Goal: Task Accomplishment & Management: Use online tool/utility

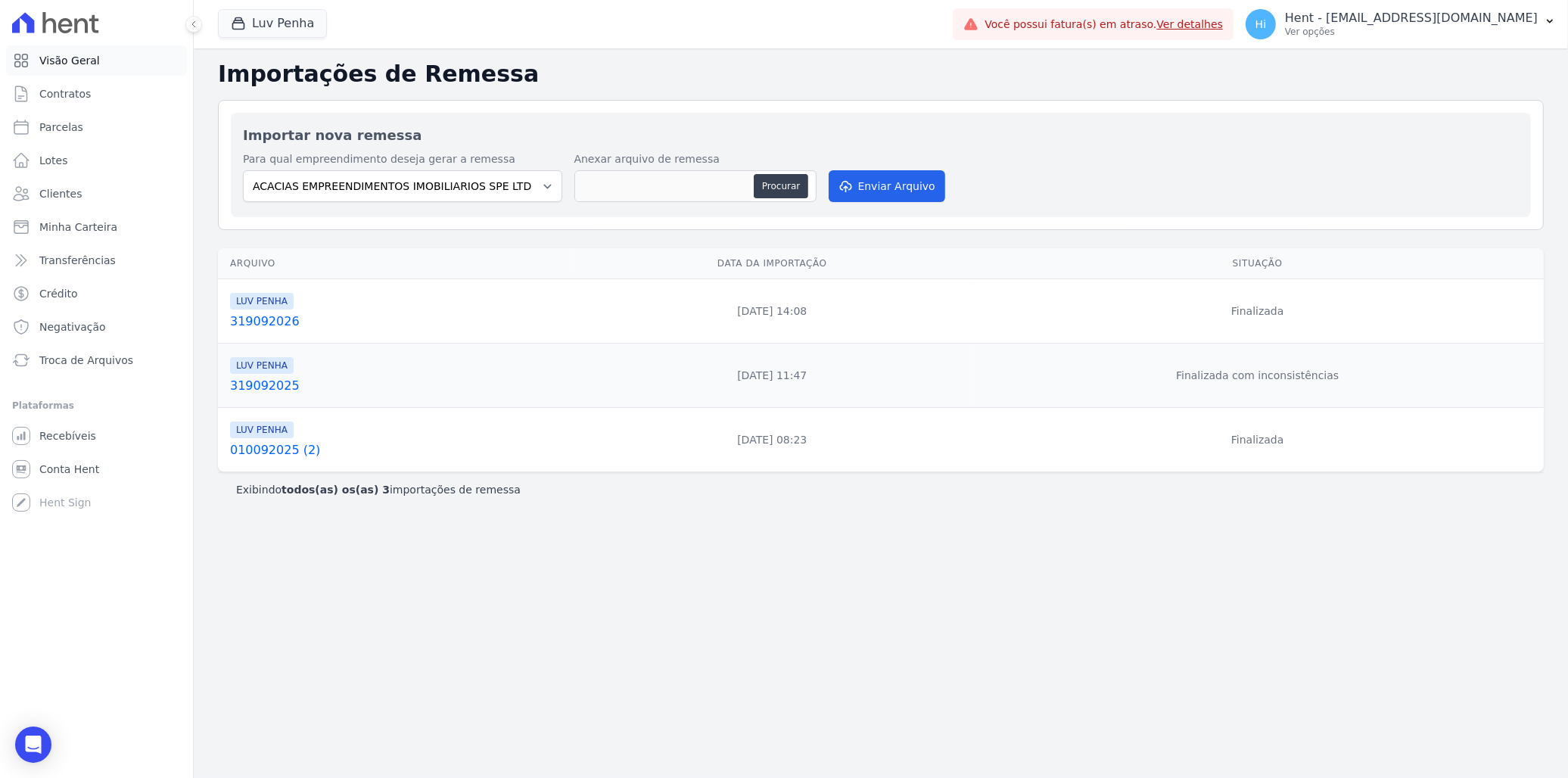
click at [112, 58] on link "Visão Geral" at bounding box center [97, 61] width 181 height 30
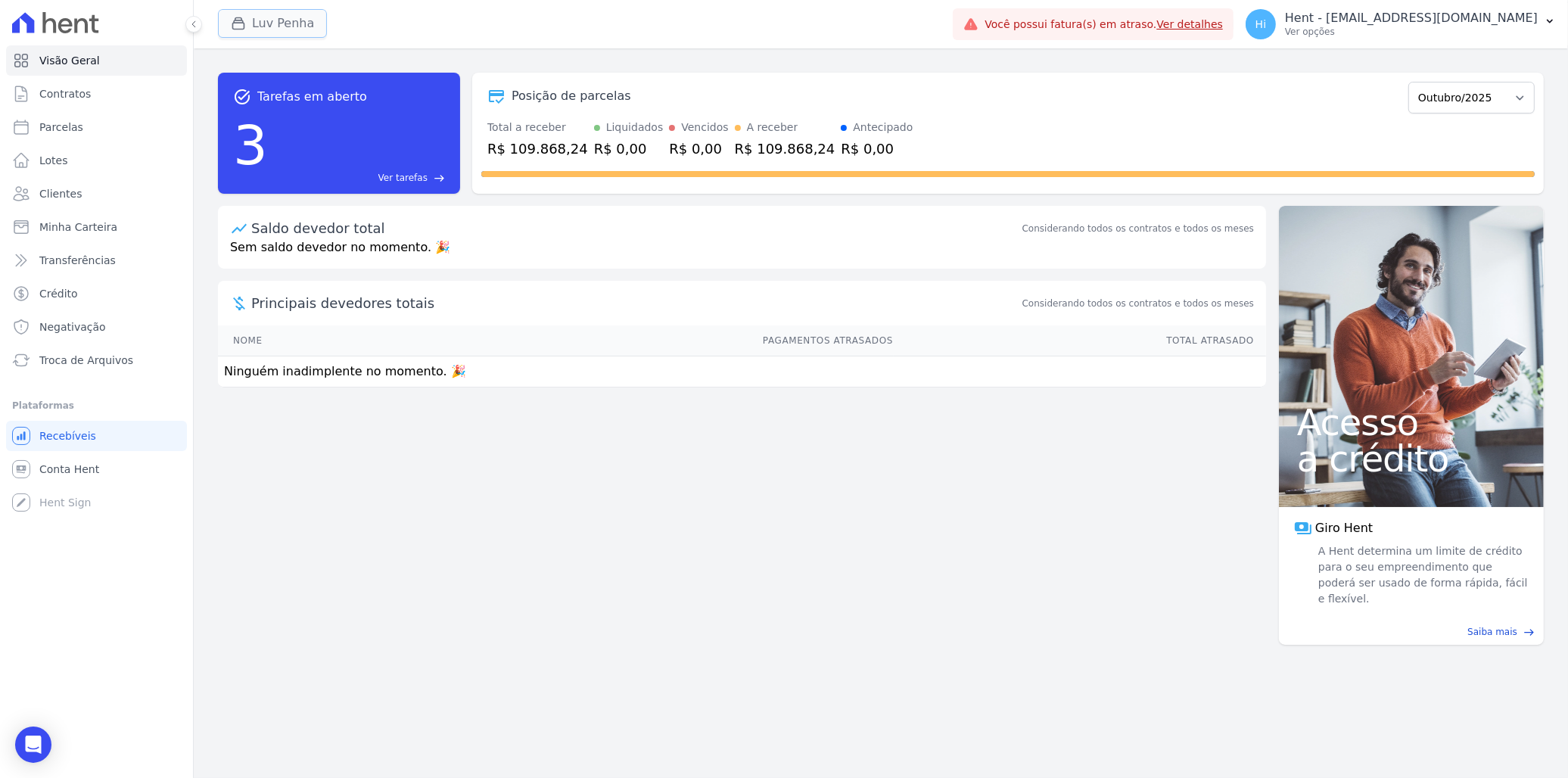
click at [308, 18] on button "Luv Penha" at bounding box center [272, 23] width 109 height 29
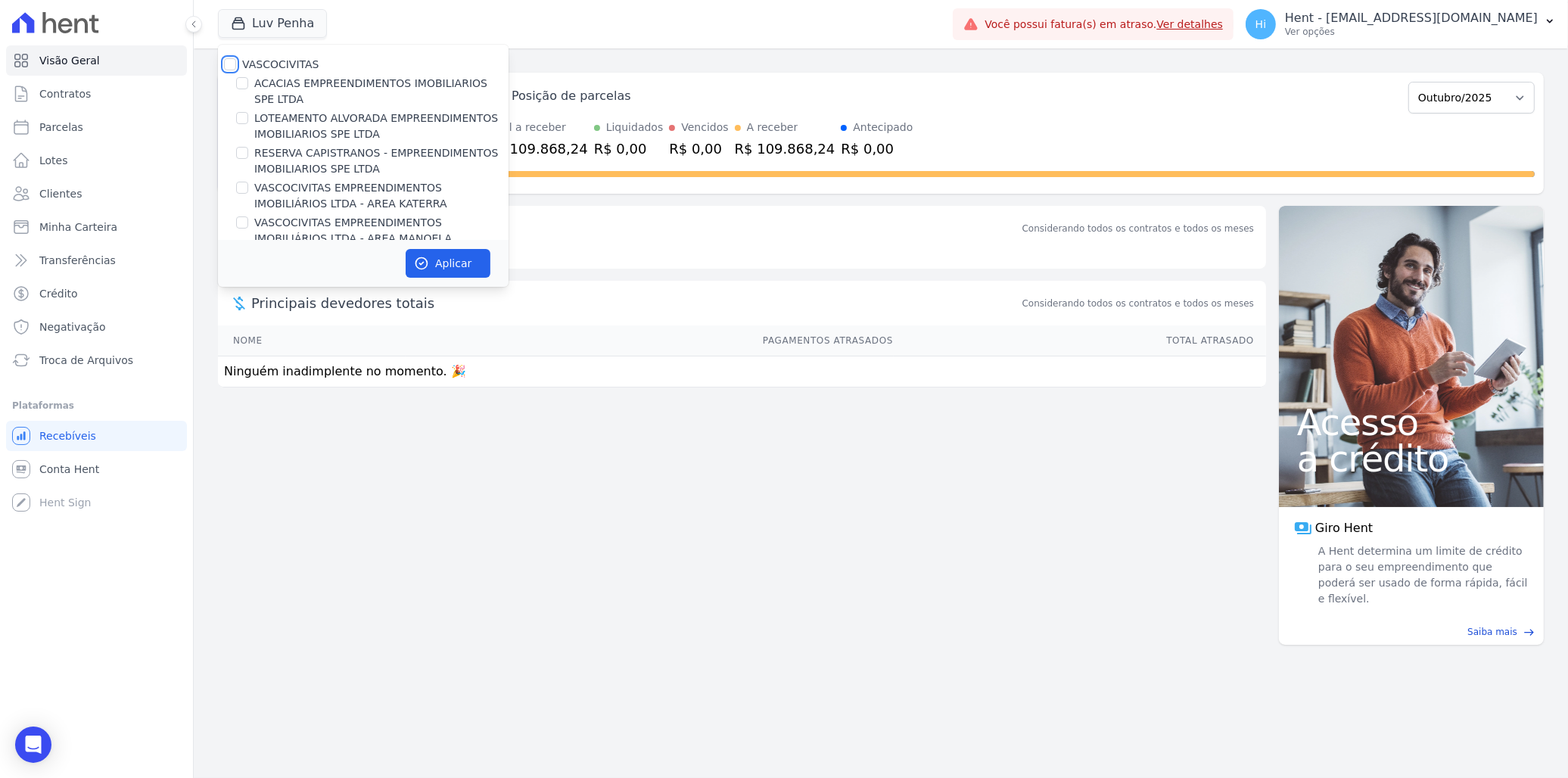
click at [227, 62] on input "VASCOCIVITAS" at bounding box center [230, 64] width 12 height 12
checkbox input "true"
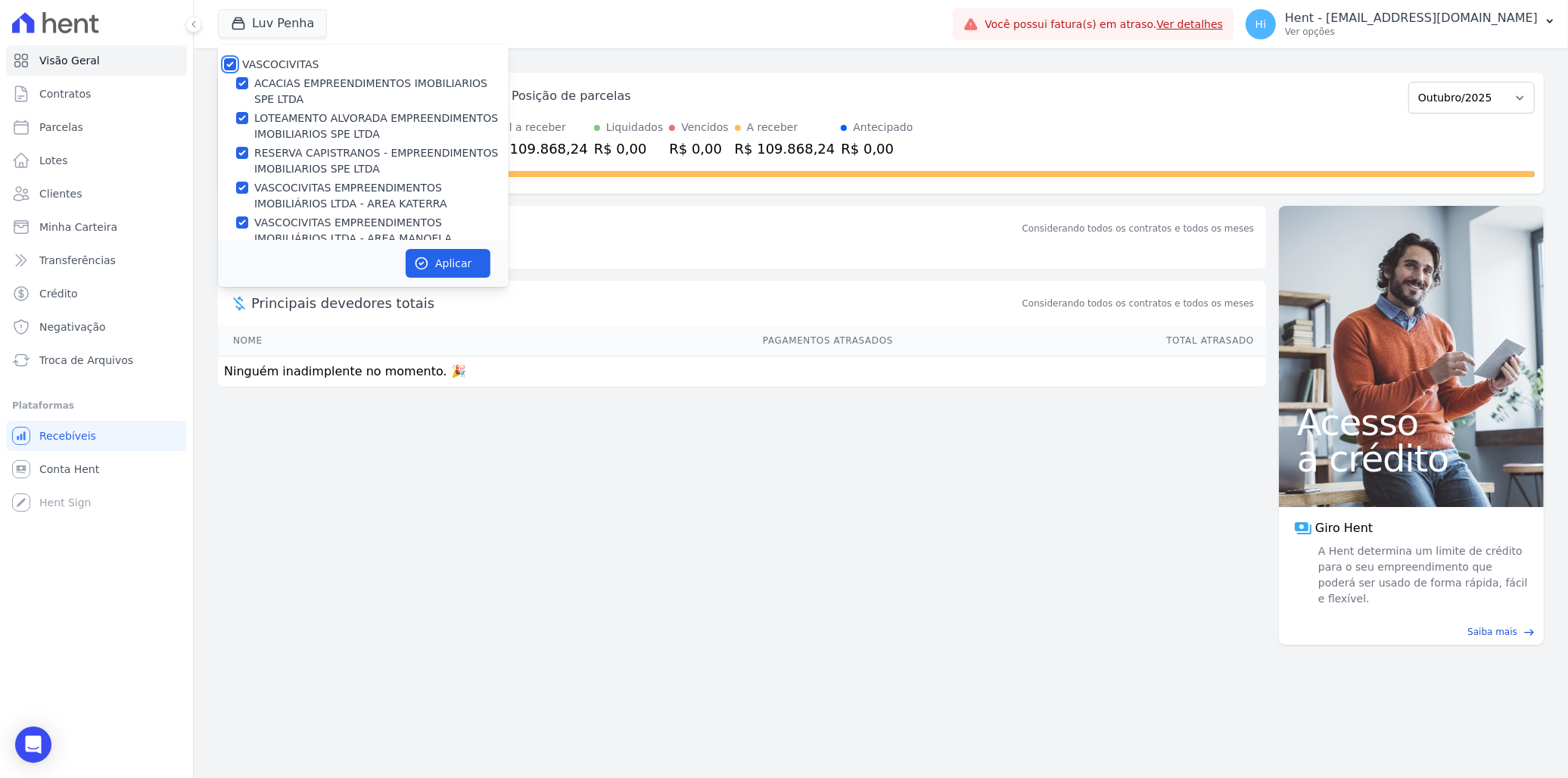
checkbox input "true"
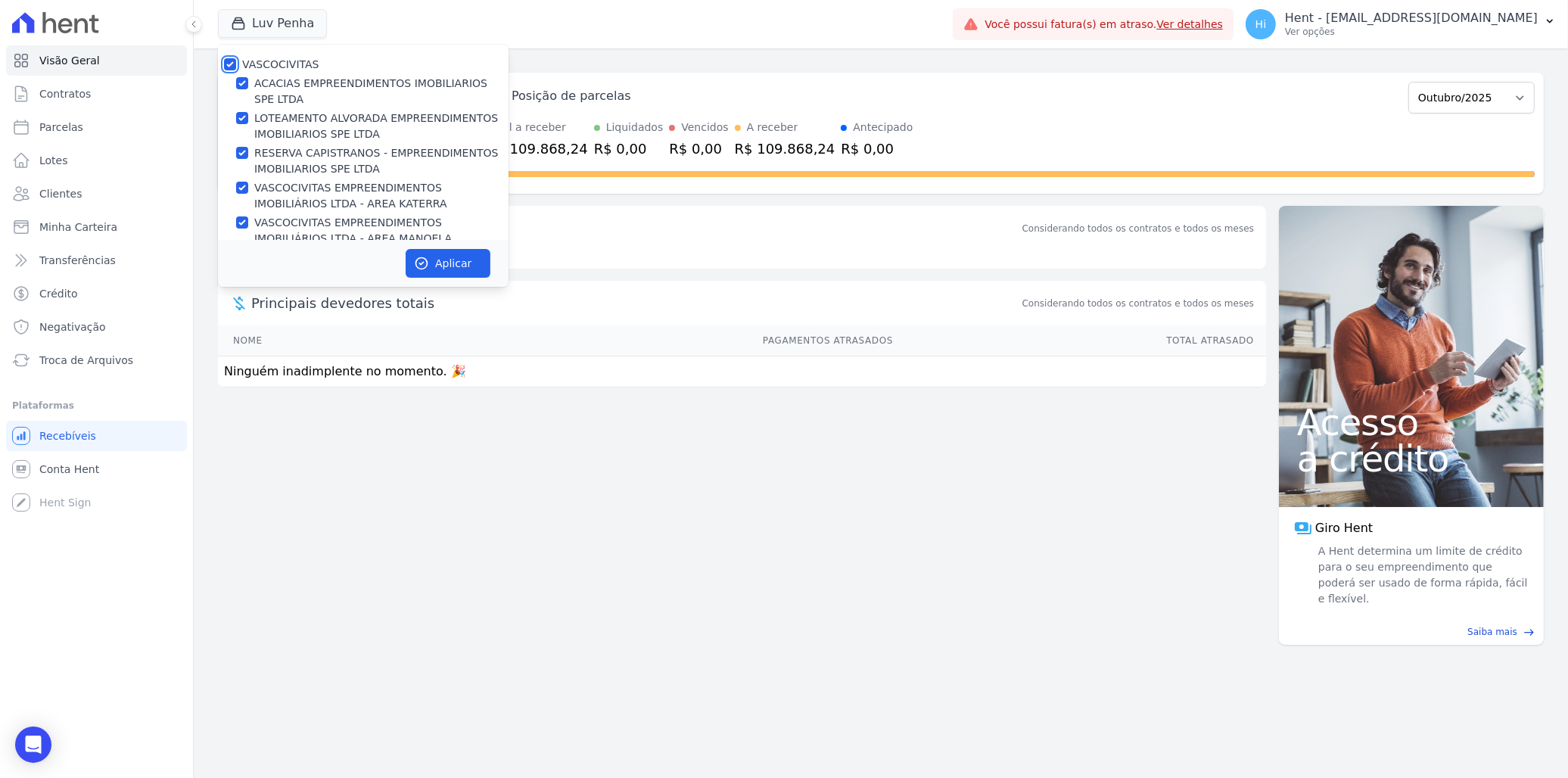
checkbox input "true"
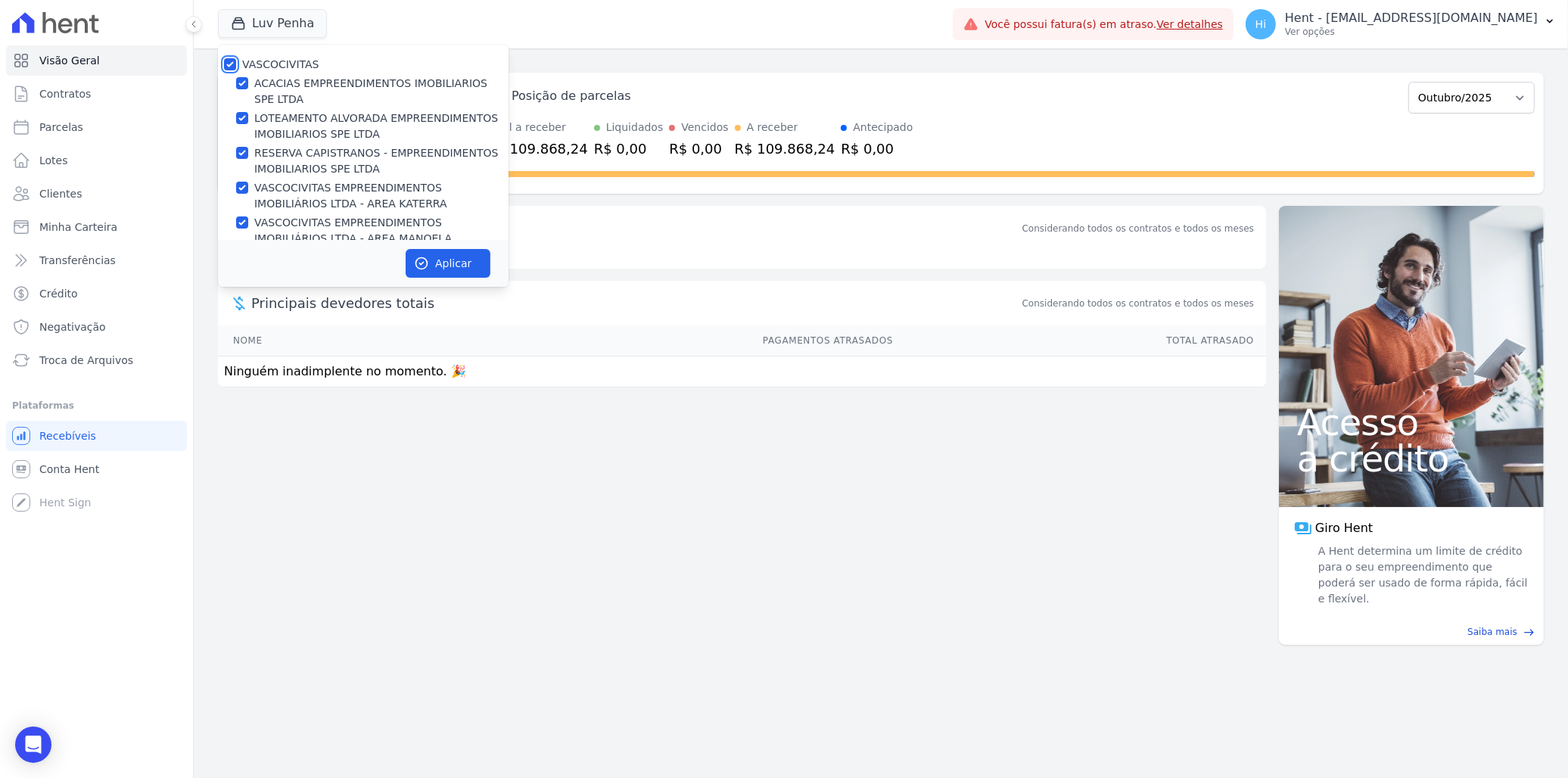
checkbox input "true"
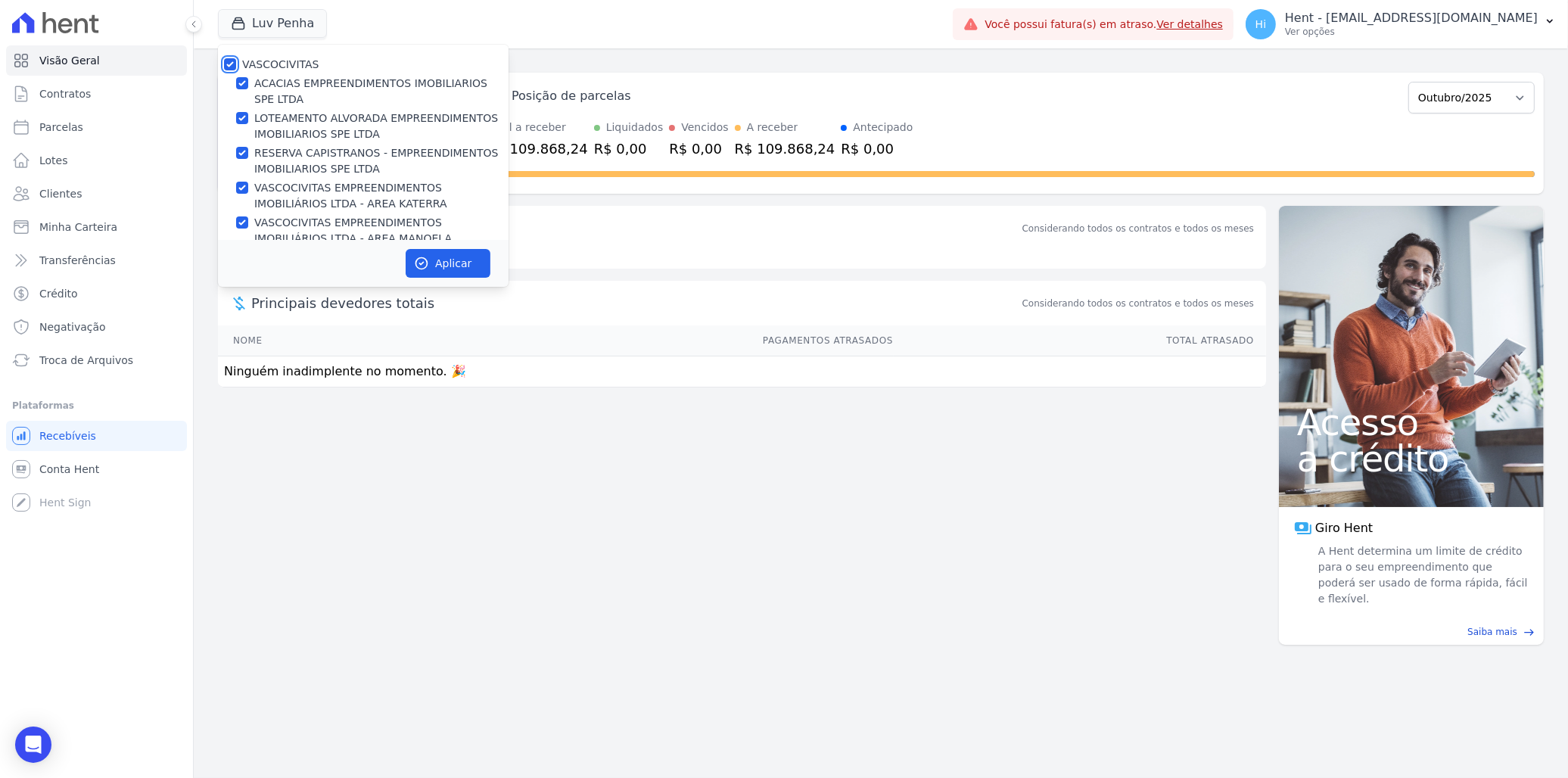
checkbox input "true"
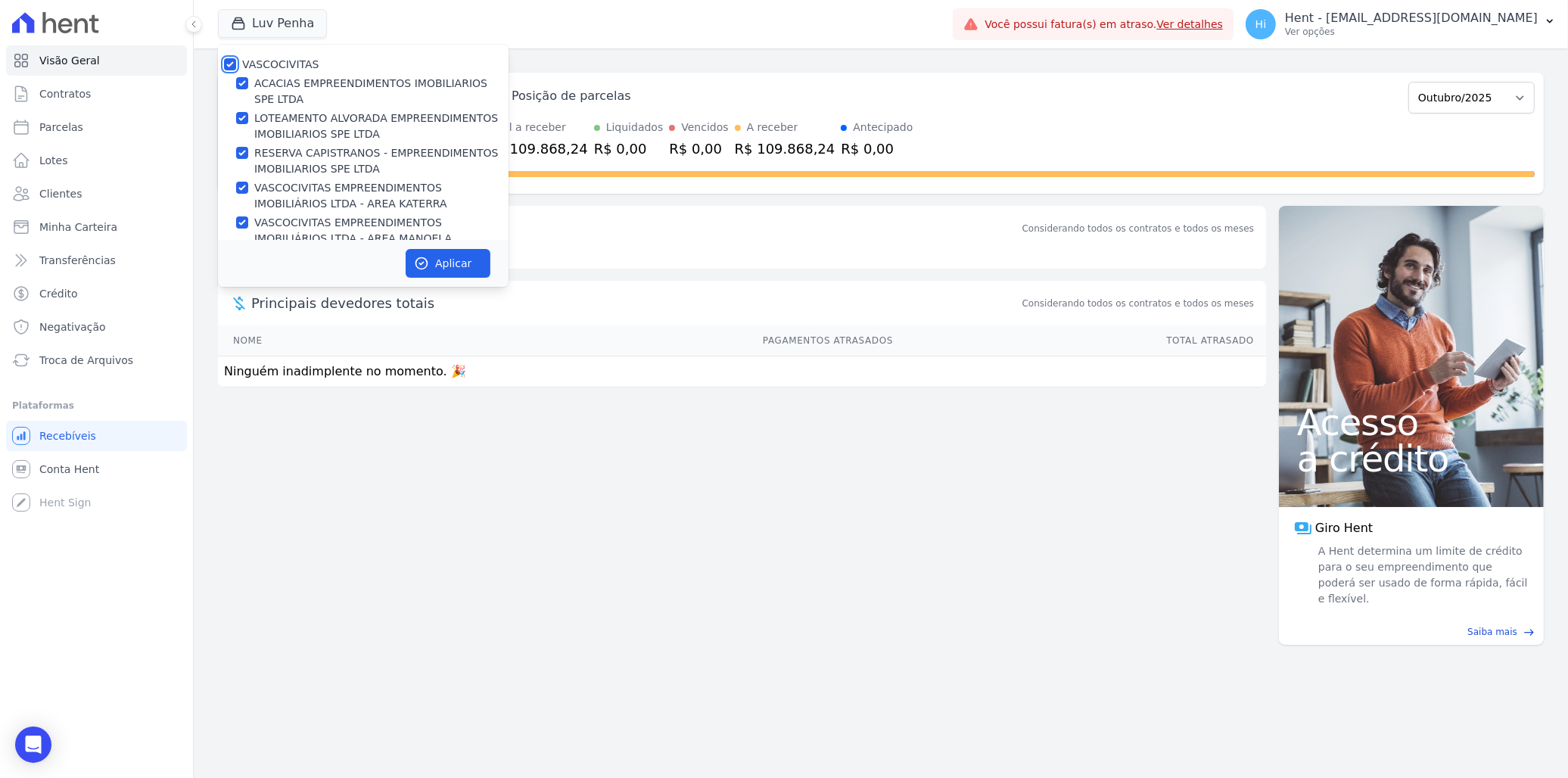
checkbox input "true"
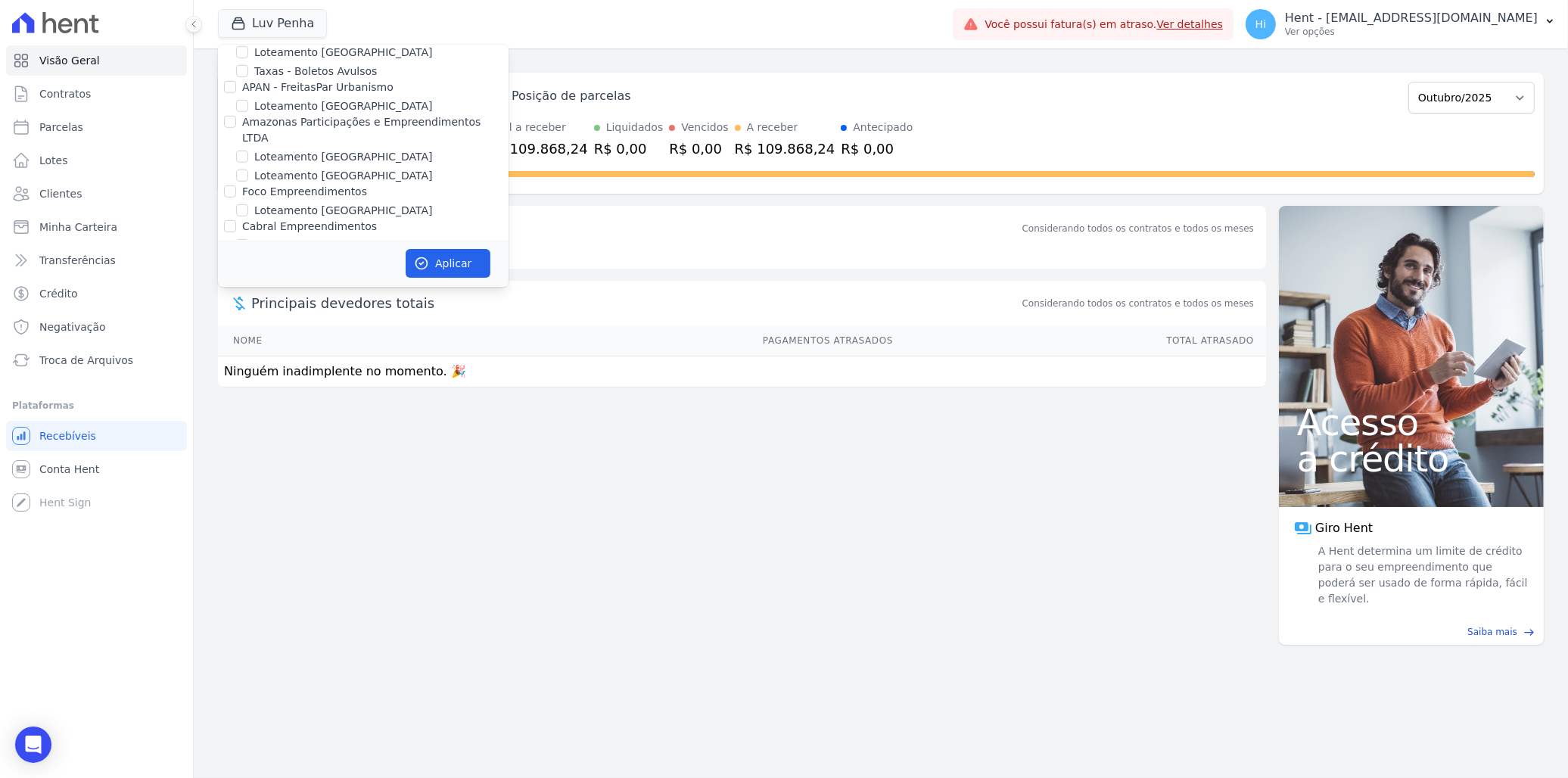
scroll to position [8348, 0]
click at [253, 548] on label "ACL CONSTRUTORA E INCORPORADORA LTDA" at bounding box center [363, 554] width 242 height 12
click at [236, 548] on input "ACL CONSTRUTORA E INCORPORADORA LTDA" at bounding box center [230, 554] width 12 height 12
checkbox input "false"
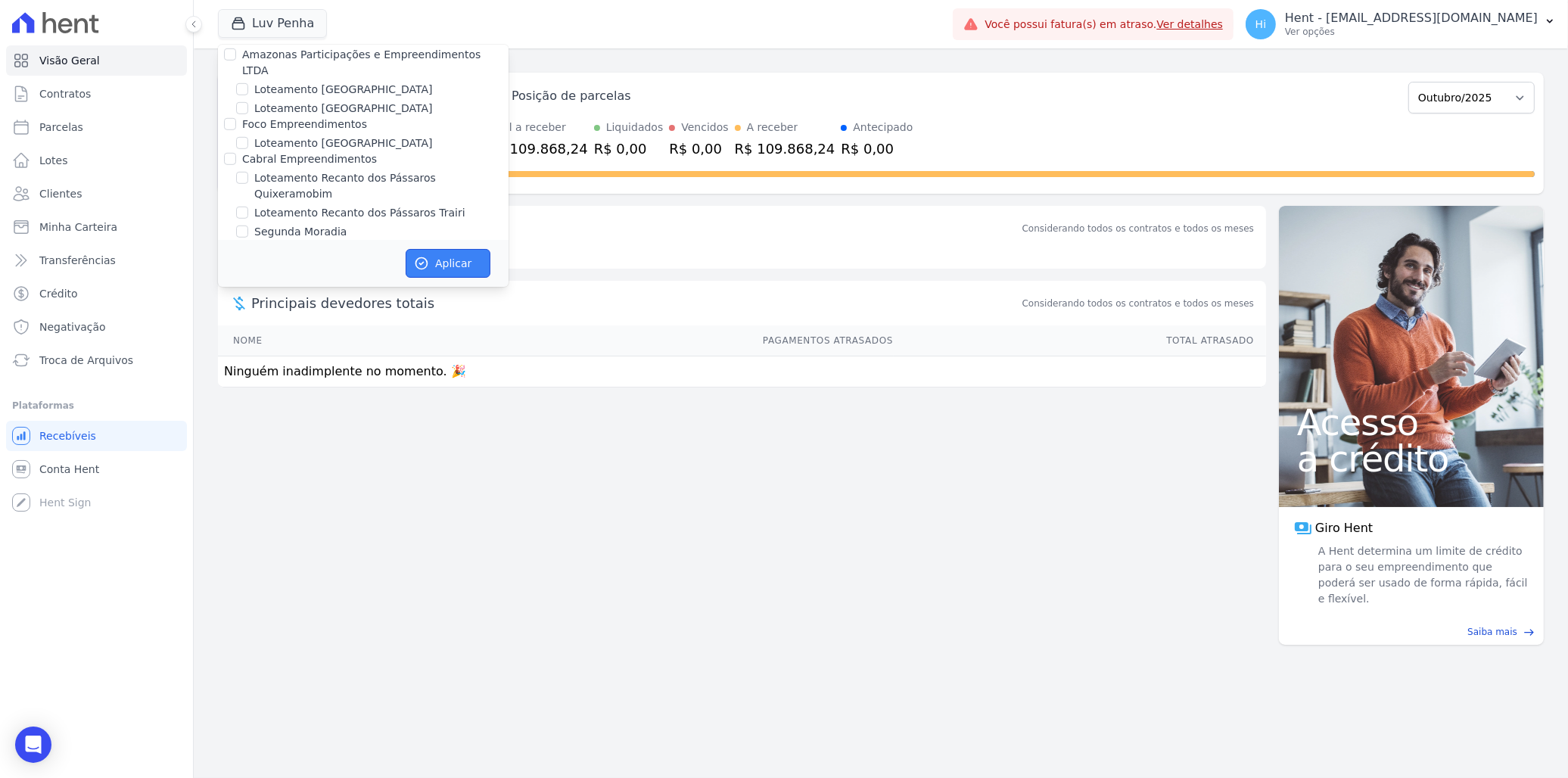
click at [449, 266] on button "Aplicar" at bounding box center [448, 263] width 84 height 29
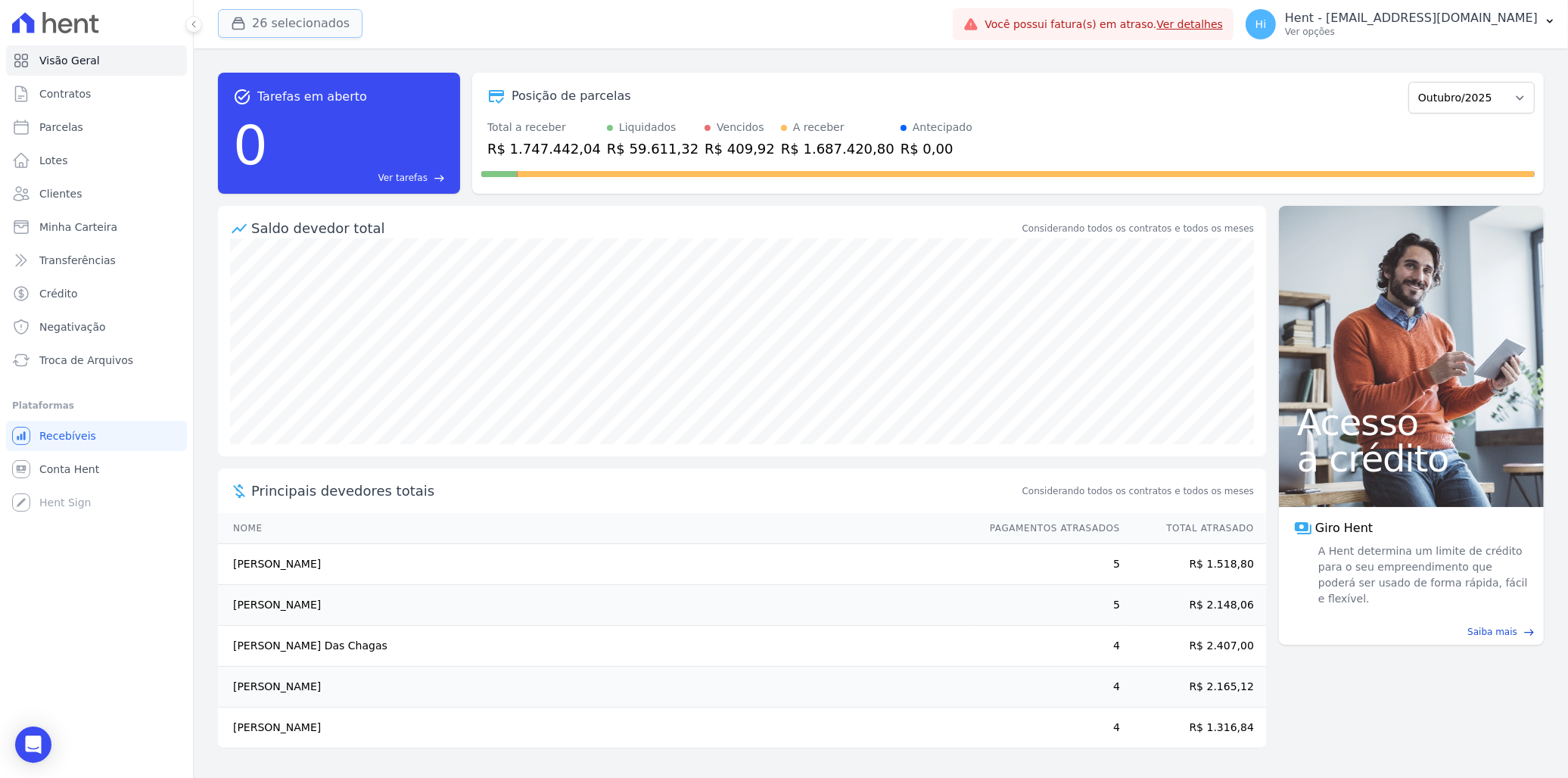
click at [287, 23] on button "26 selecionados" at bounding box center [290, 23] width 144 height 29
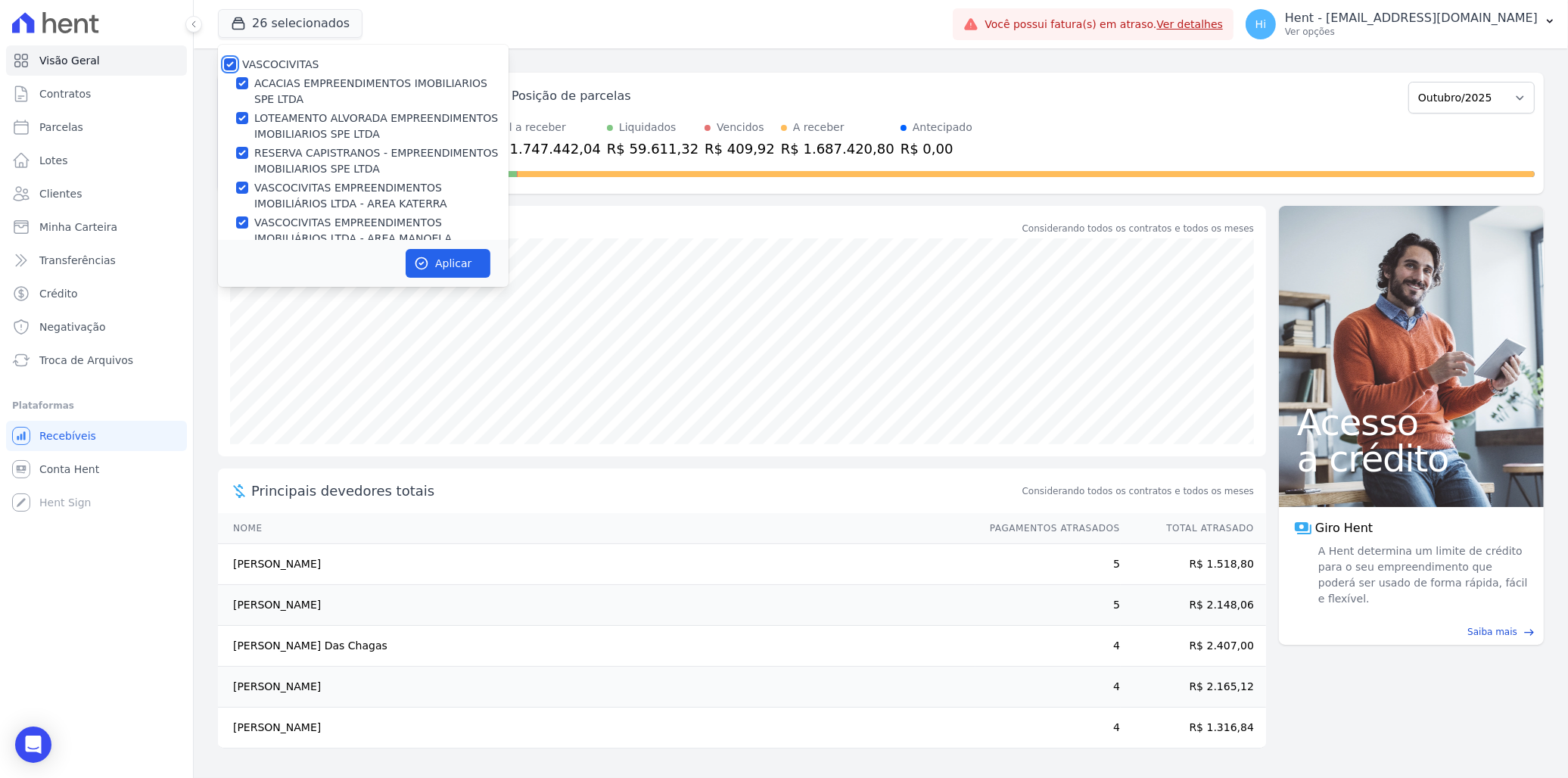
click at [232, 63] on input "VASCOCIVITAS" at bounding box center [230, 64] width 12 height 12
checkbox input "false"
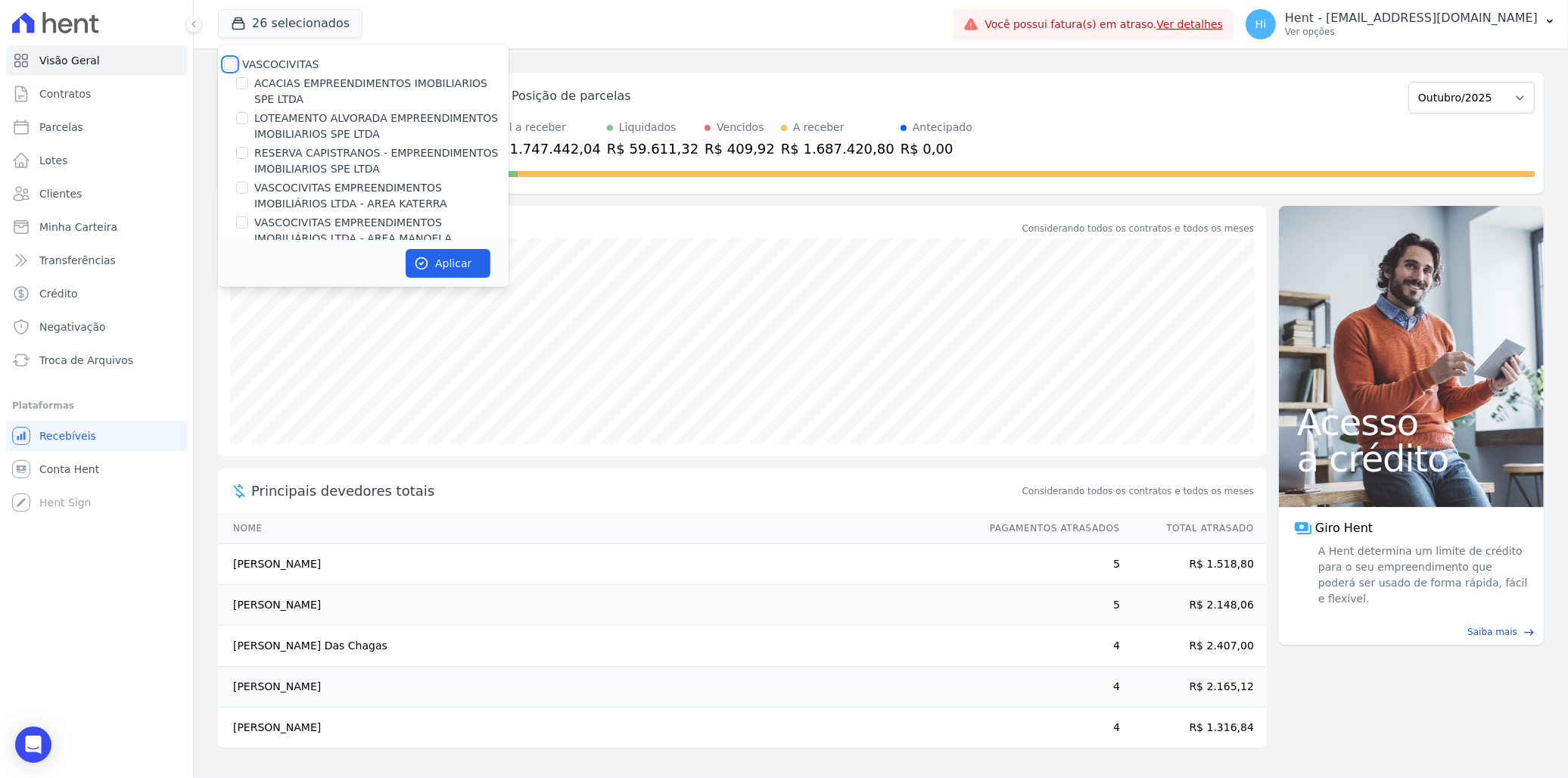
checkbox input "false"
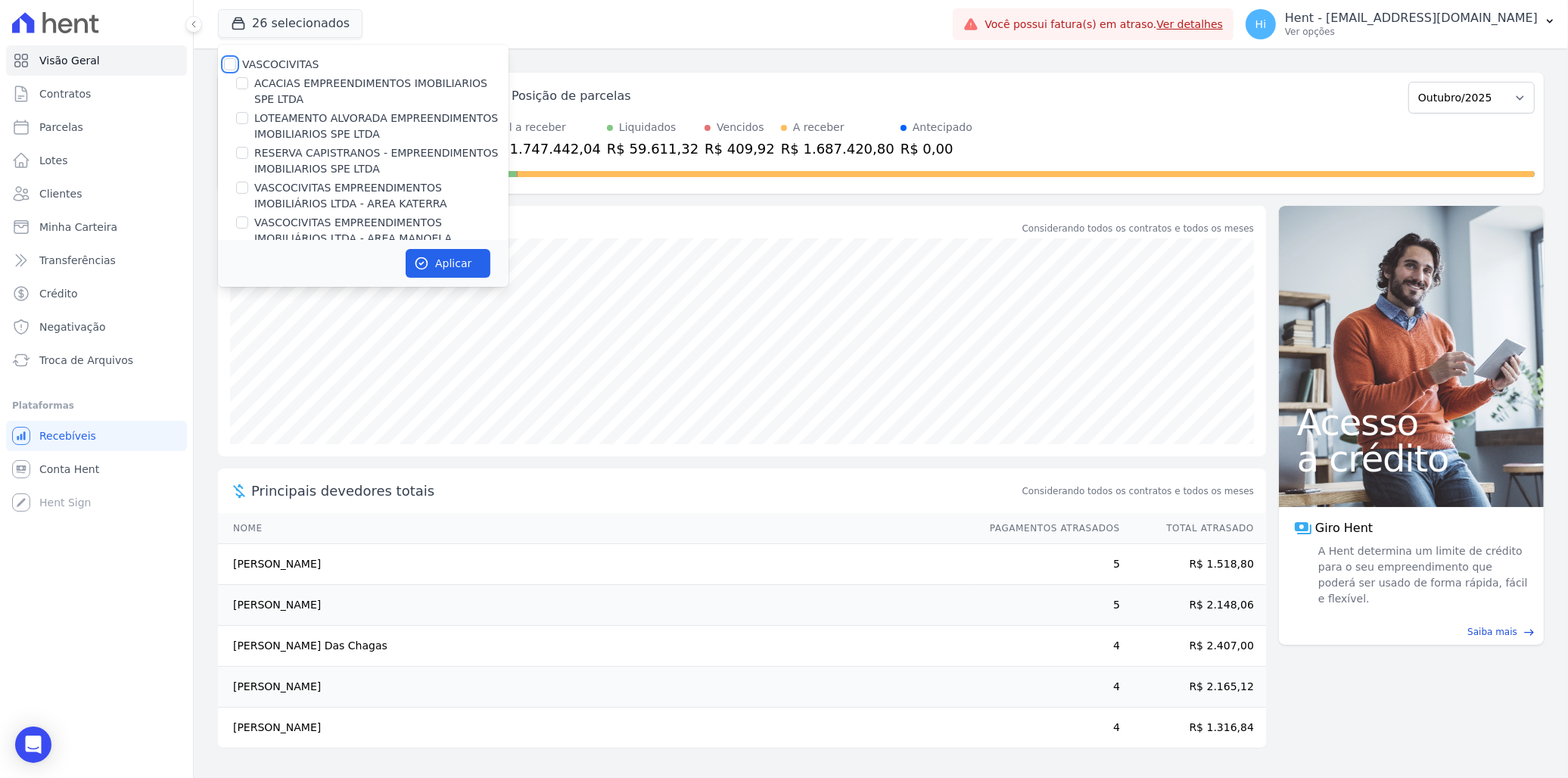
checkbox input "false"
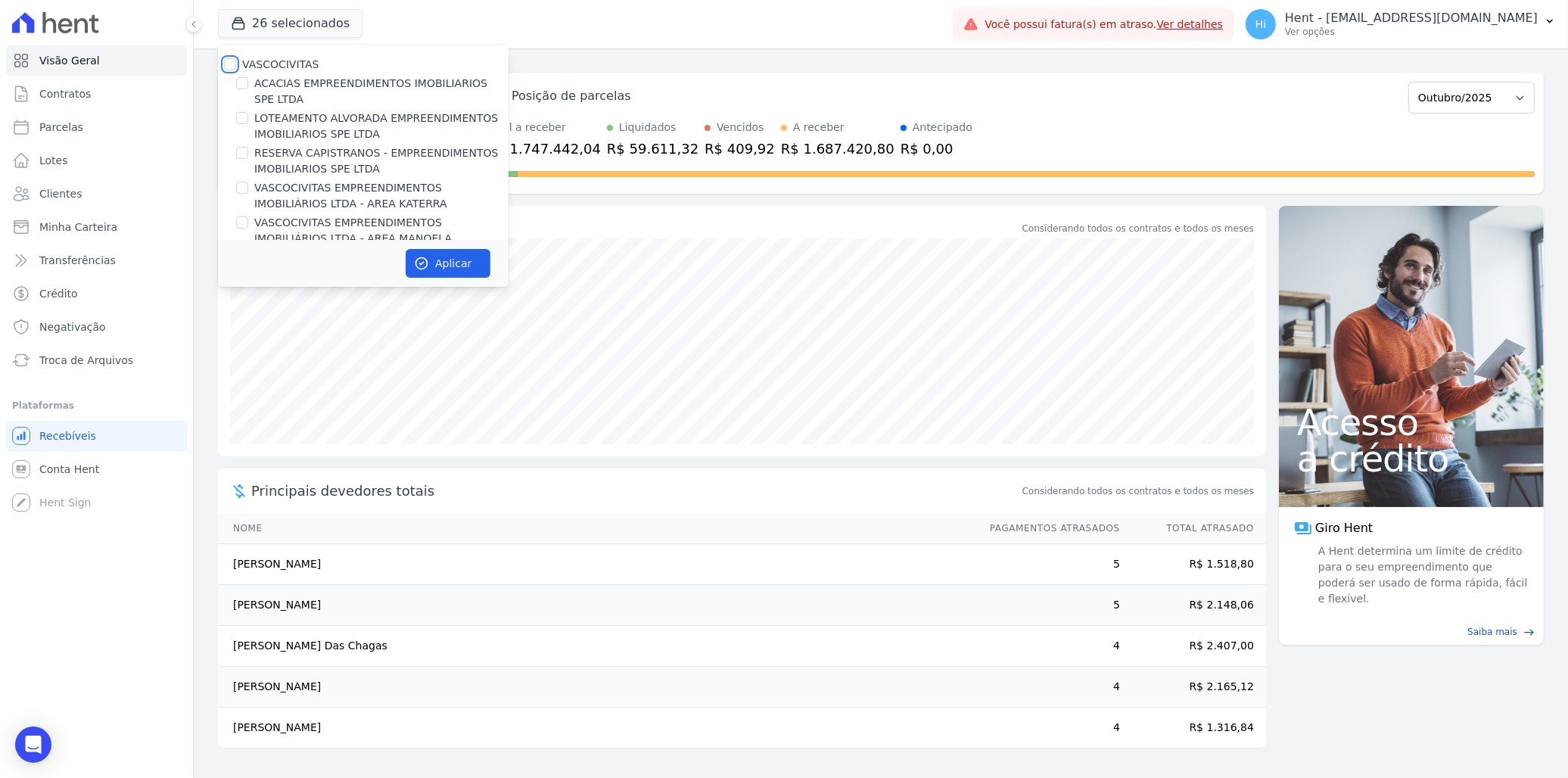
checkbox input "false"
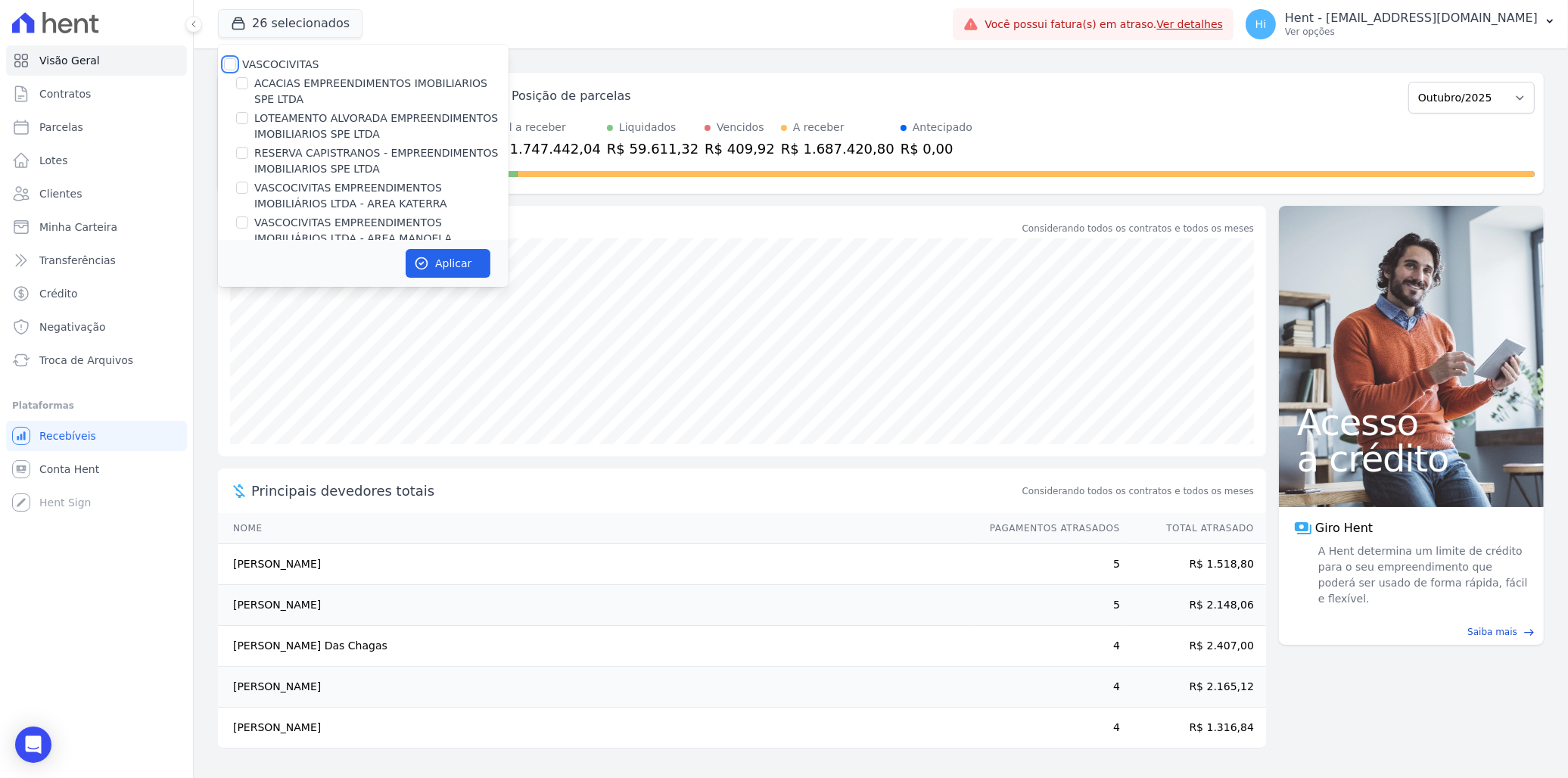
checkbox input "false"
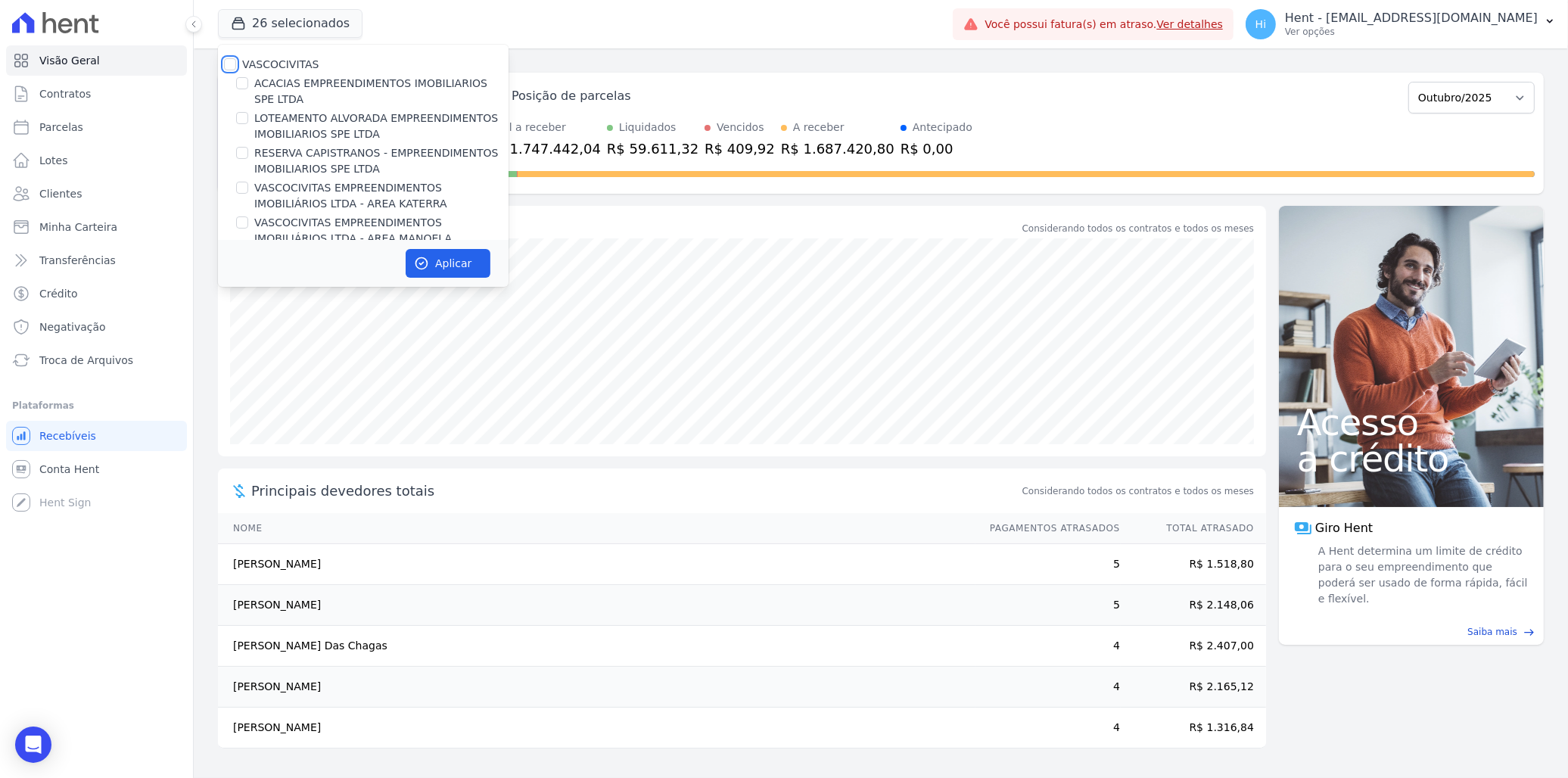
checkbox input "false"
click at [231, 65] on input "VASCOCIVITAS" at bounding box center [230, 64] width 12 height 12
checkbox input "true"
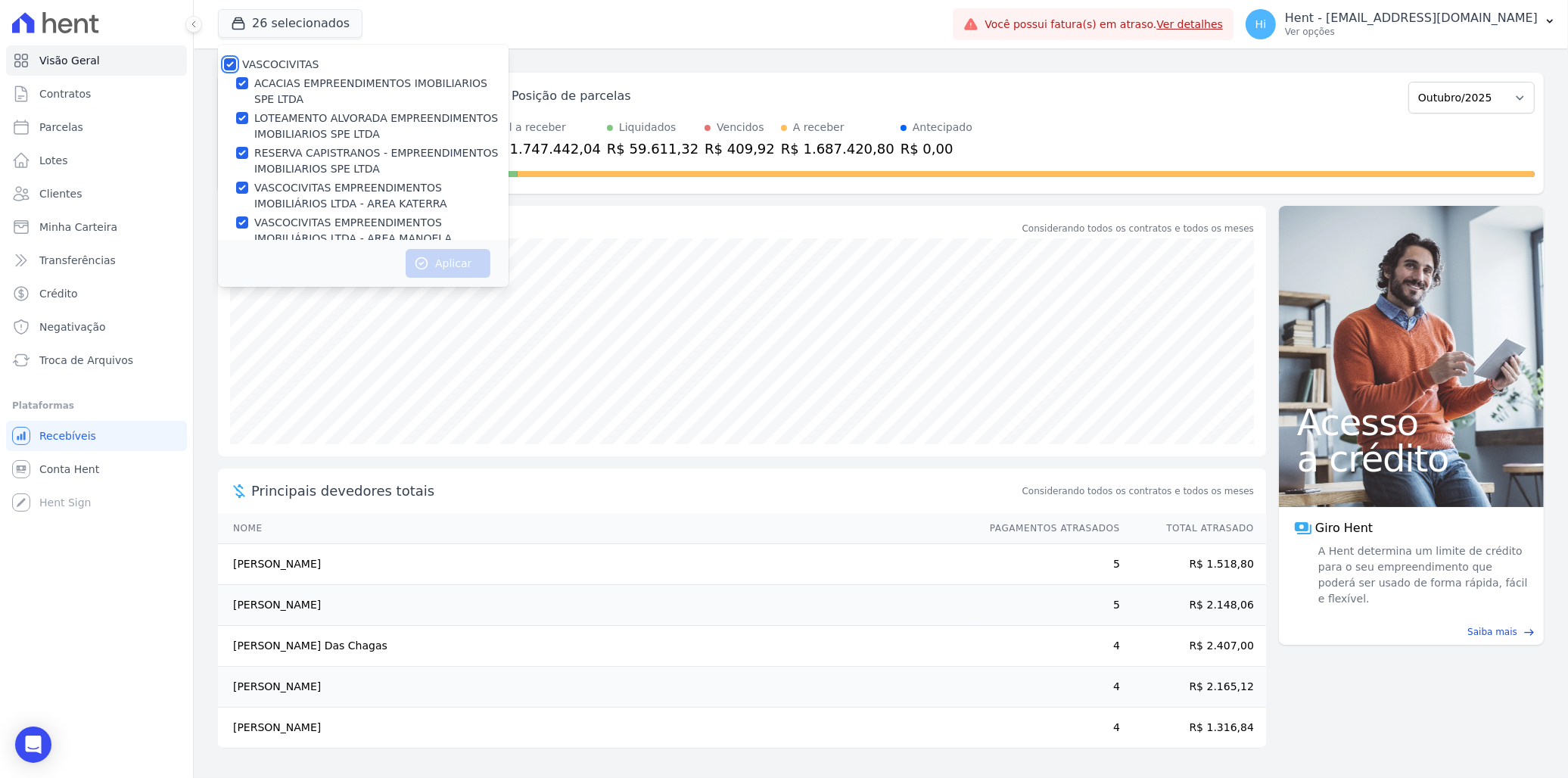
checkbox input "true"
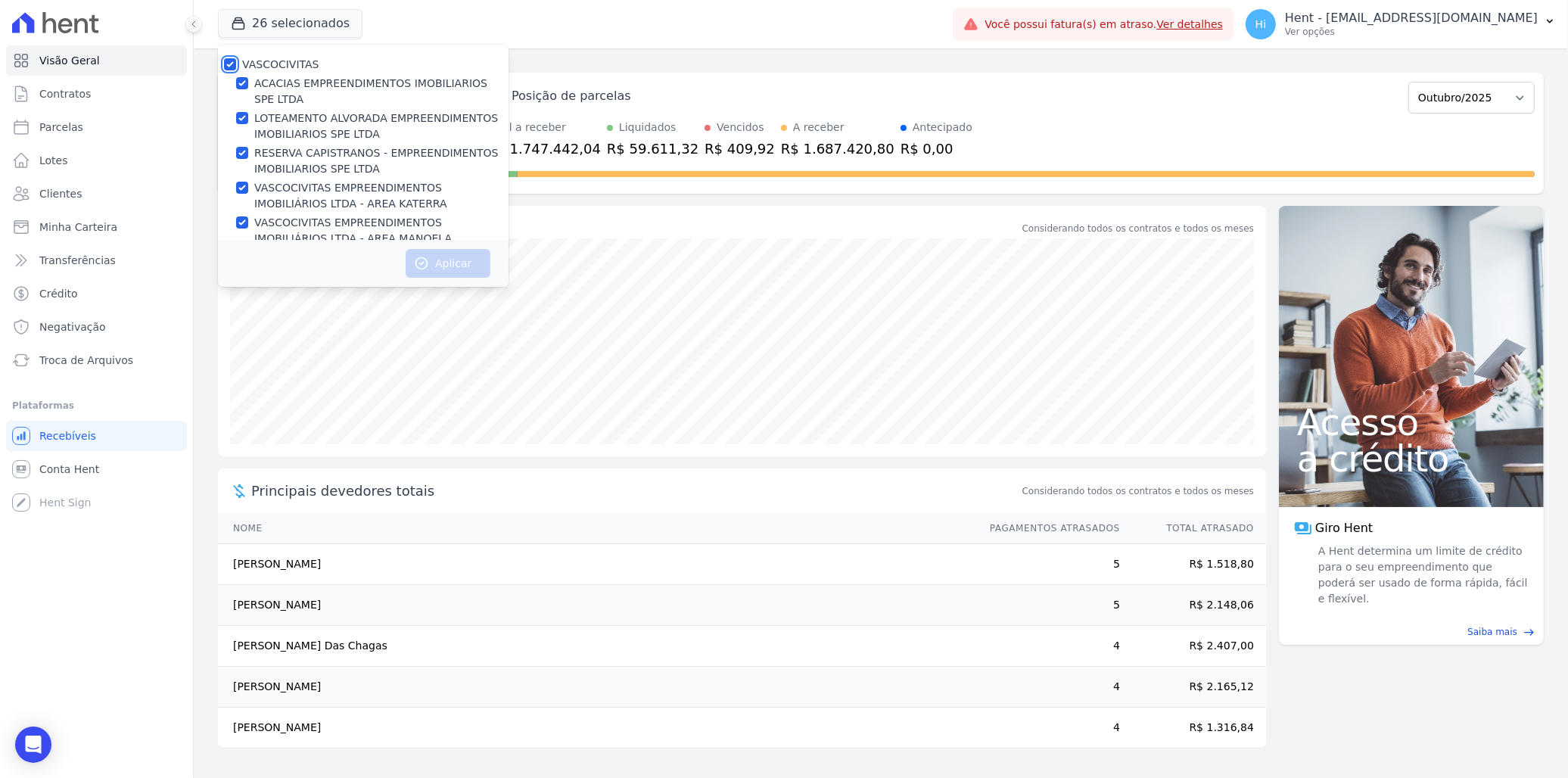
checkbox input "true"
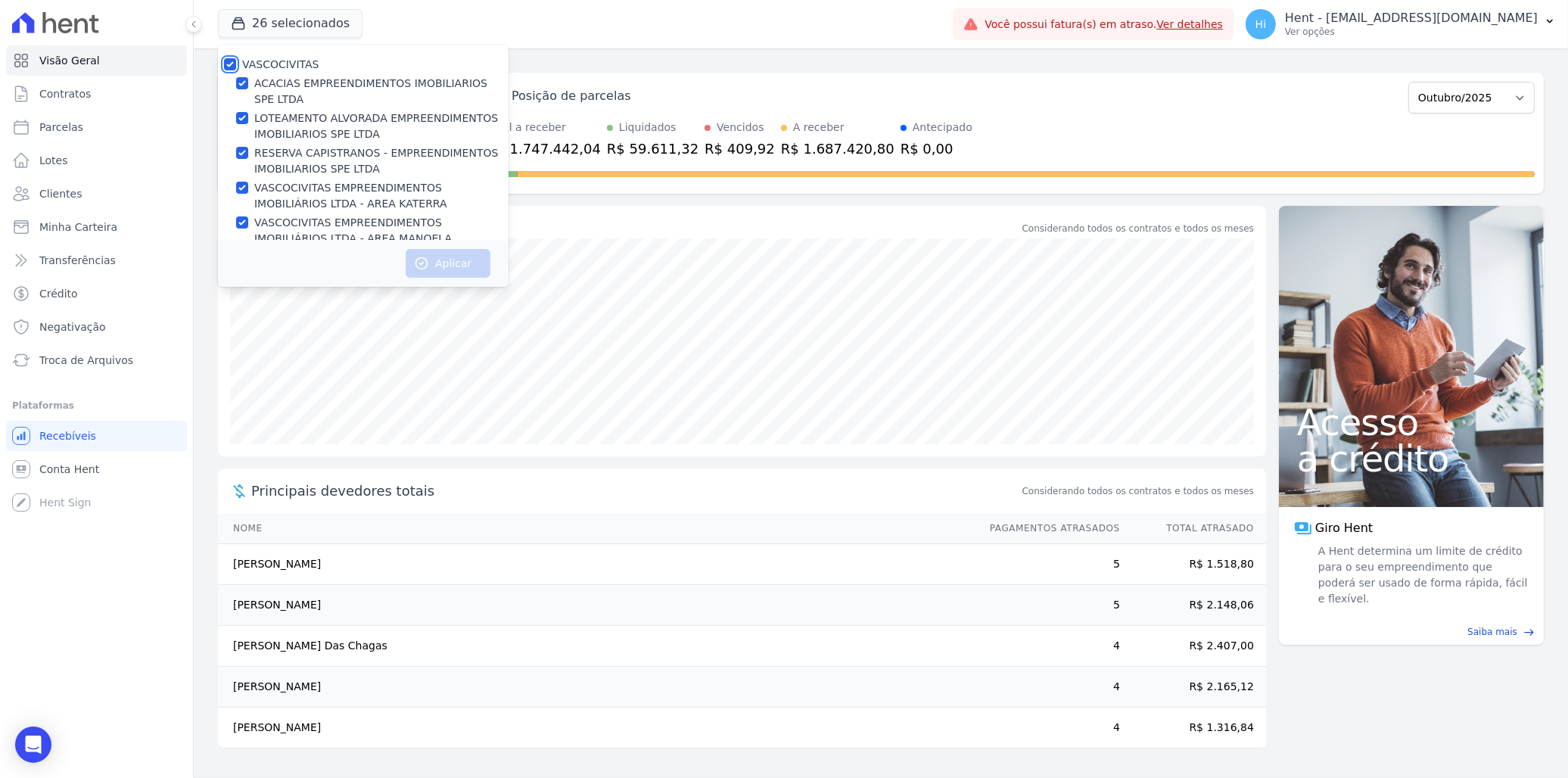
checkbox input "true"
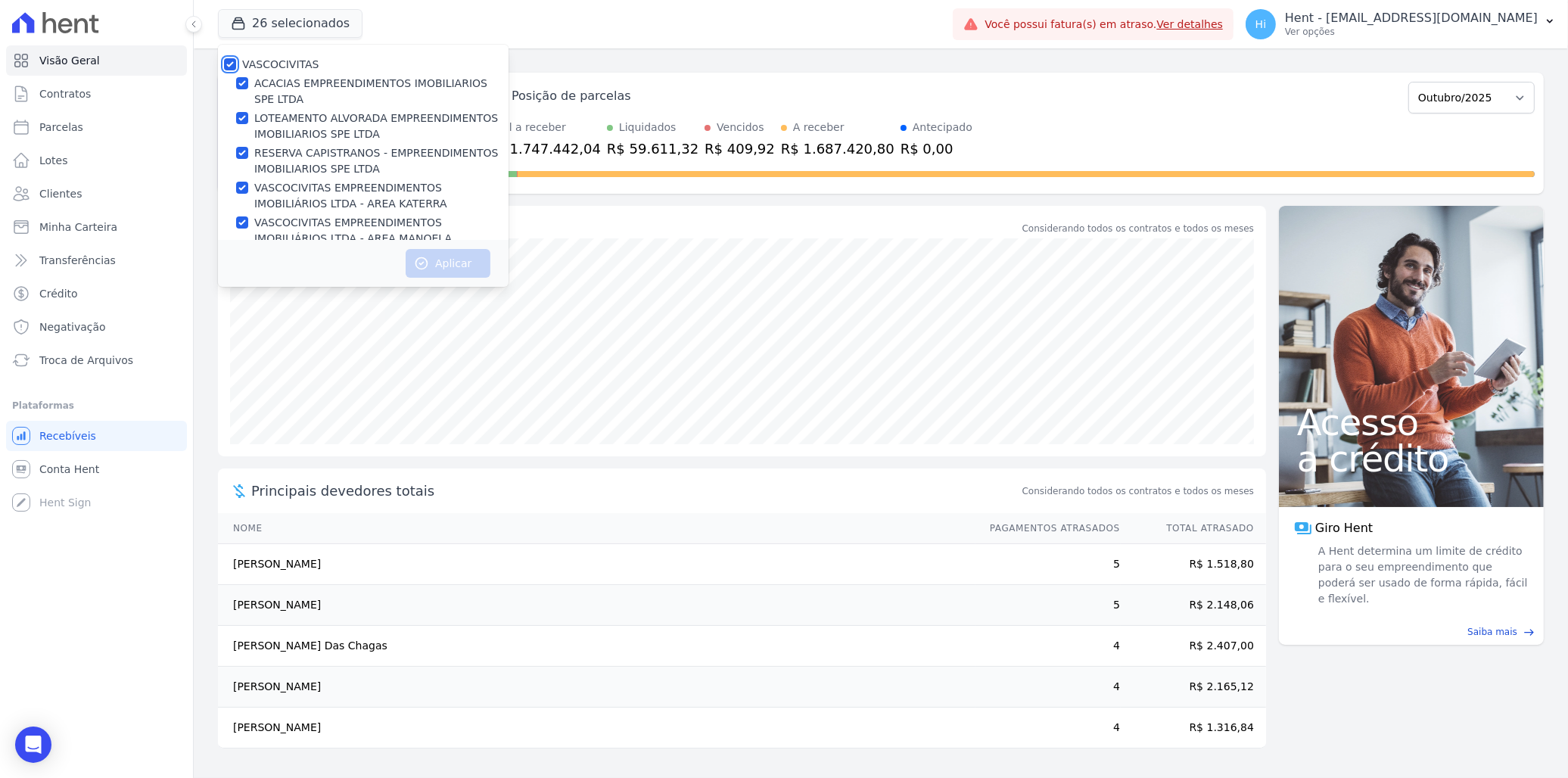
checkbox input "true"
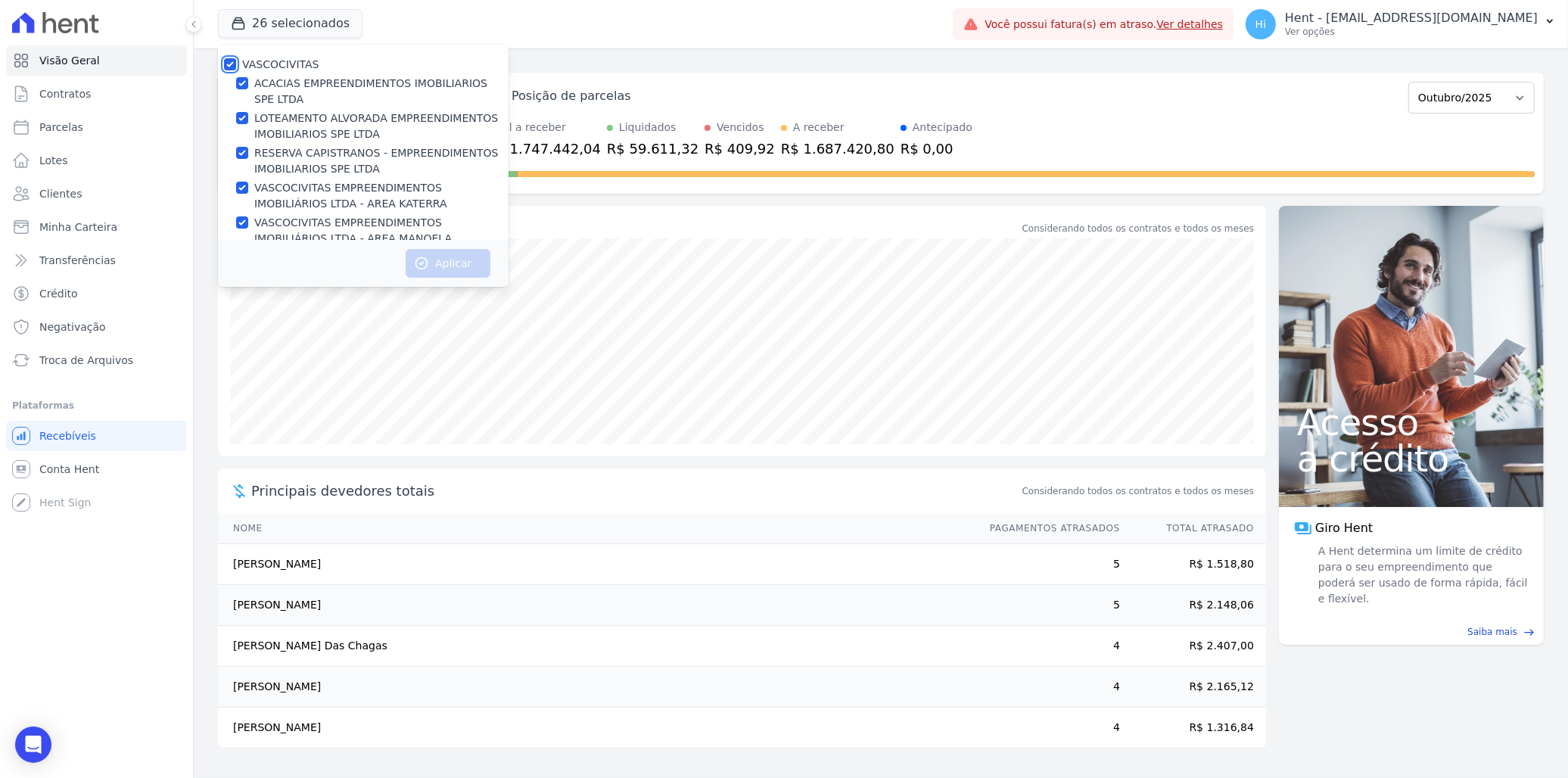
checkbox input "true"
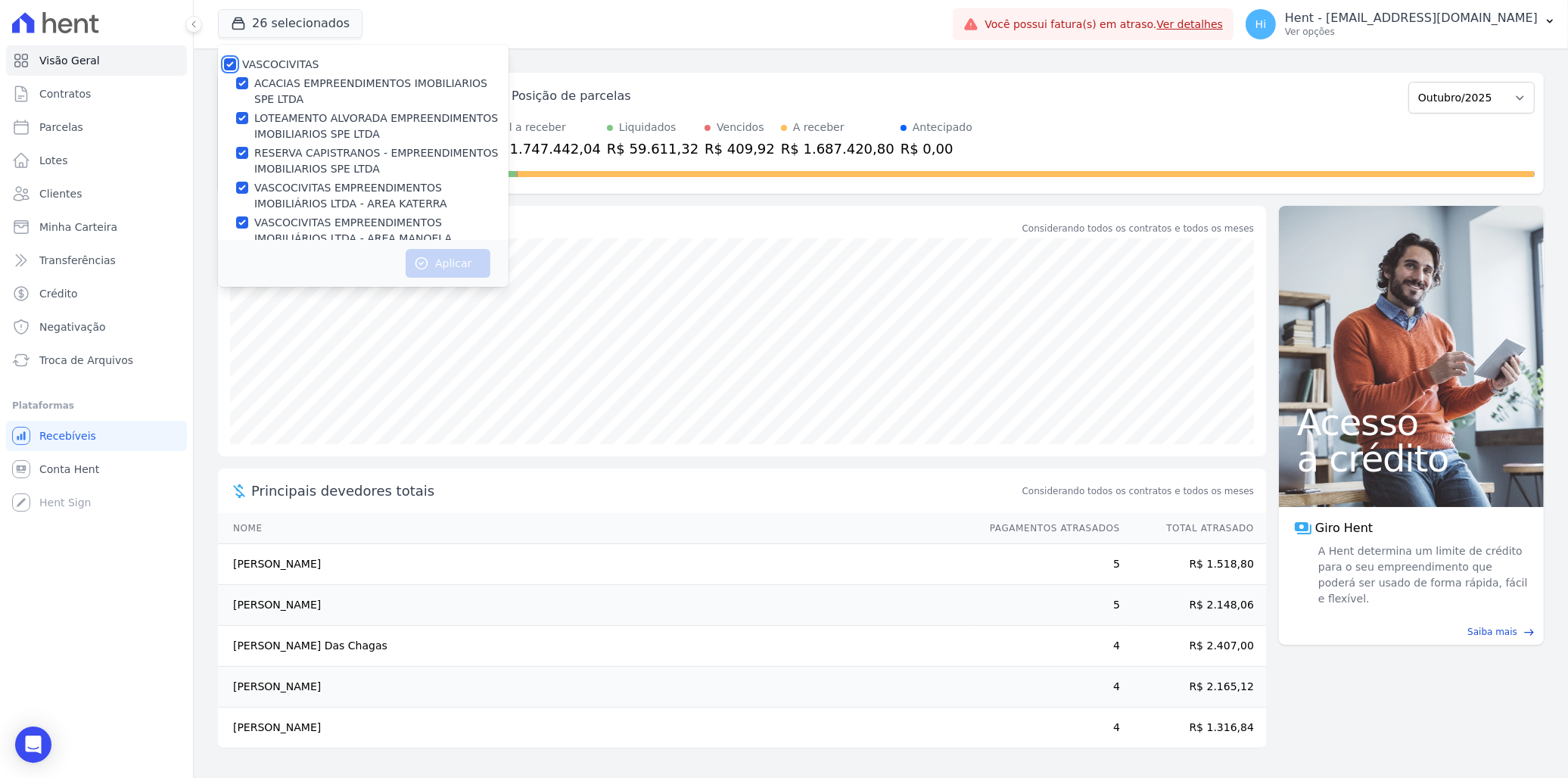
checkbox input "true"
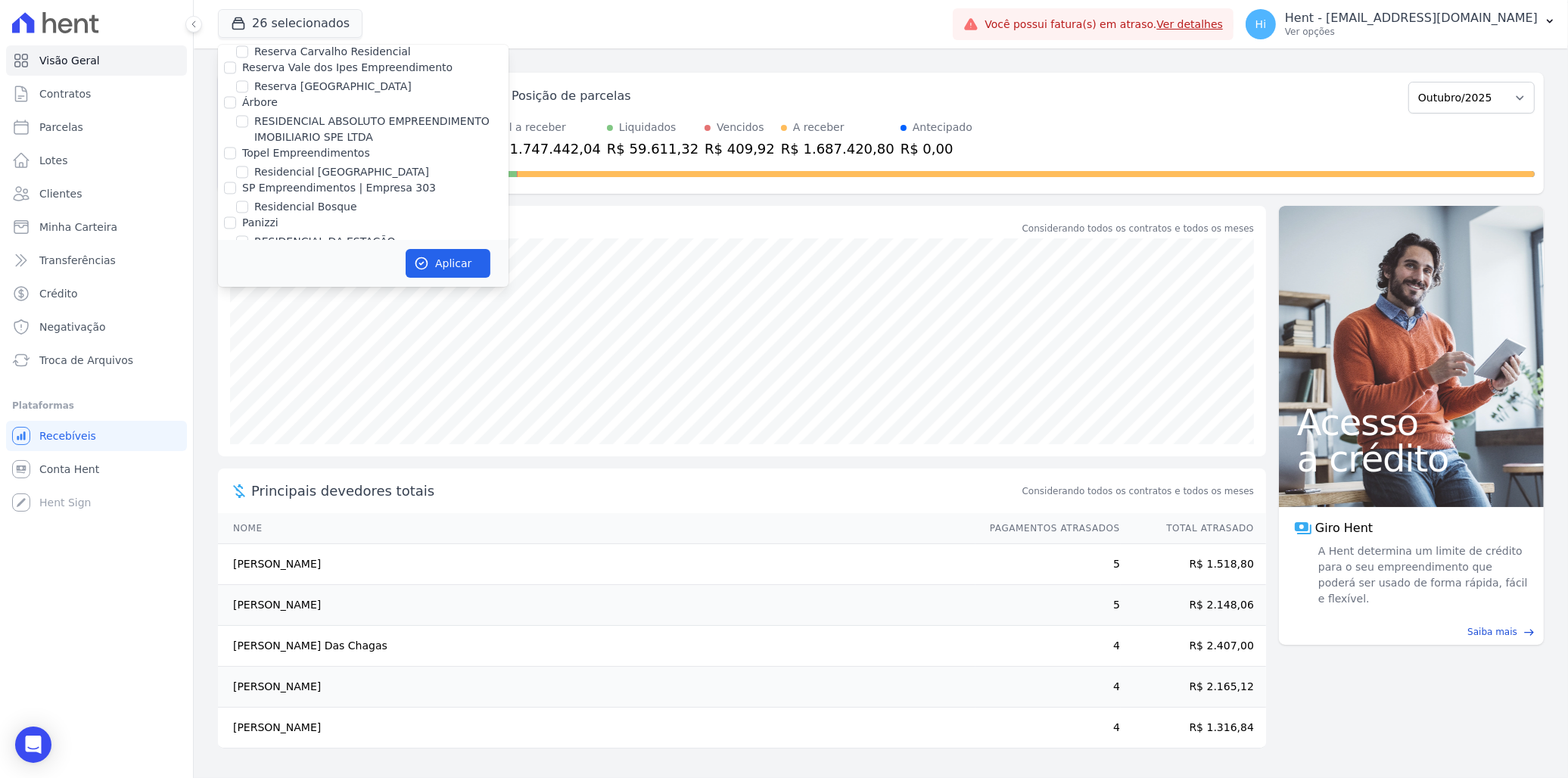
scroll to position [12326, 0]
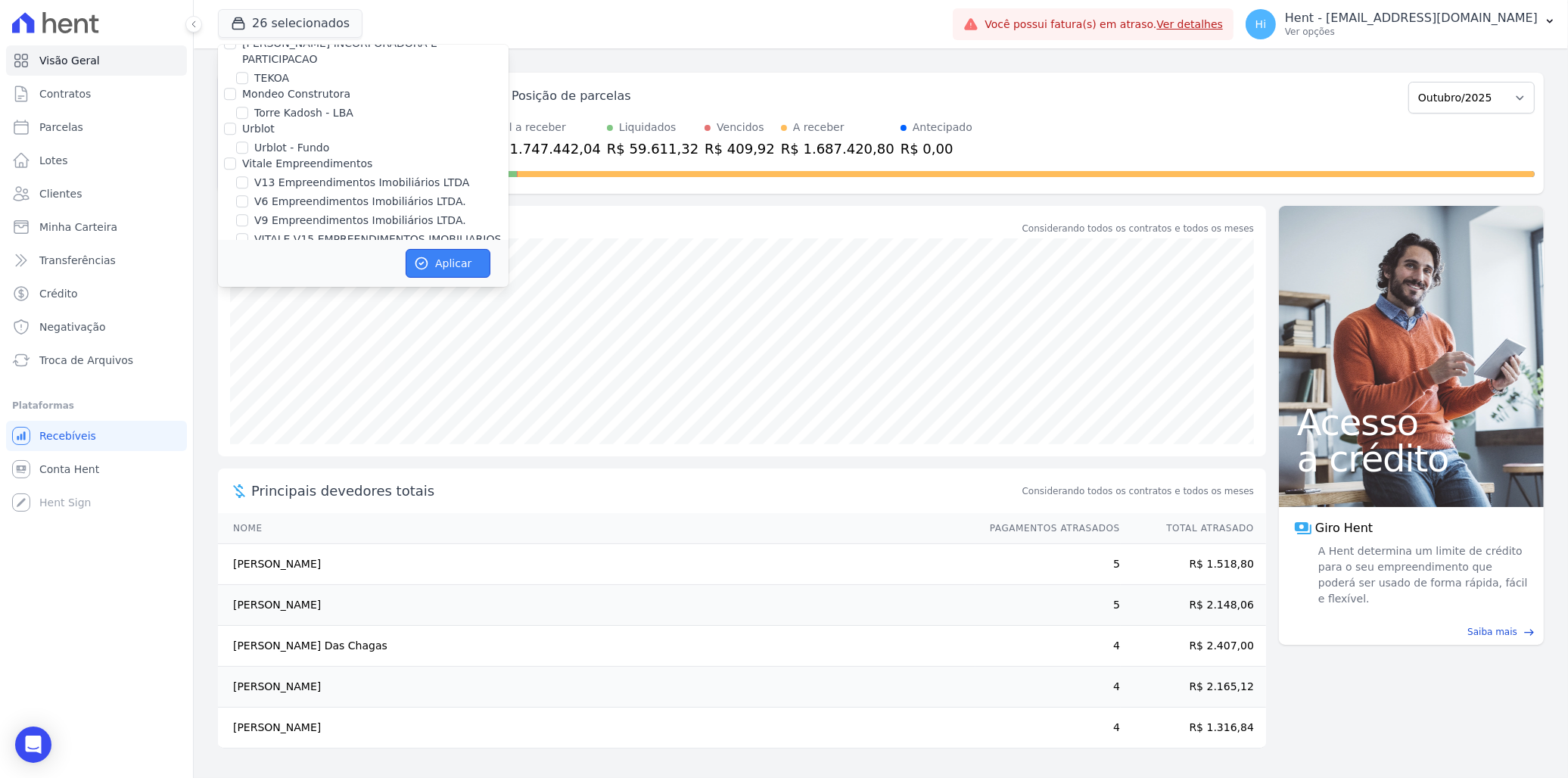
click at [444, 265] on button "Aplicar" at bounding box center [448, 263] width 84 height 29
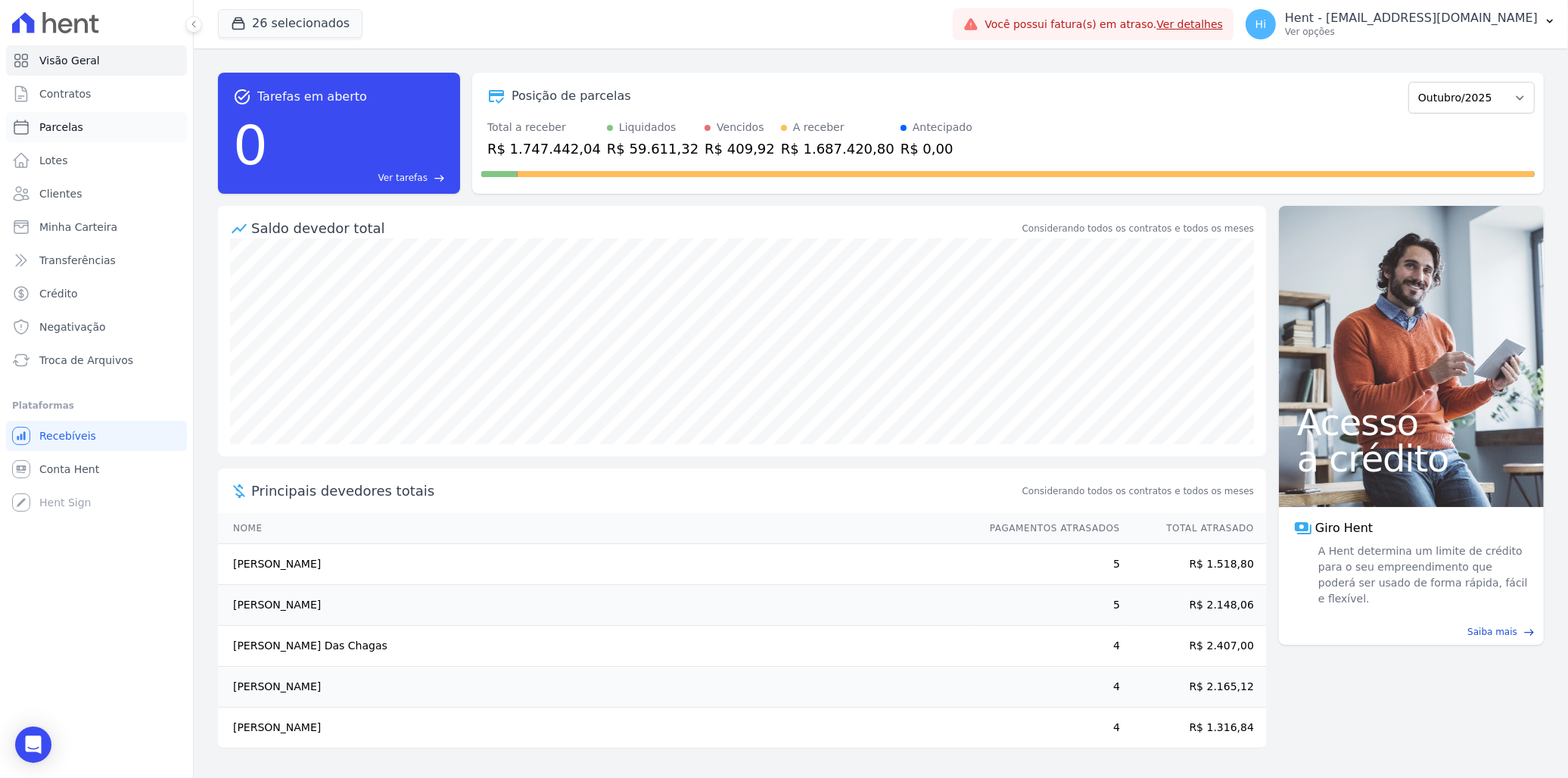
click at [55, 132] on span "Parcelas" at bounding box center [62, 127] width 44 height 15
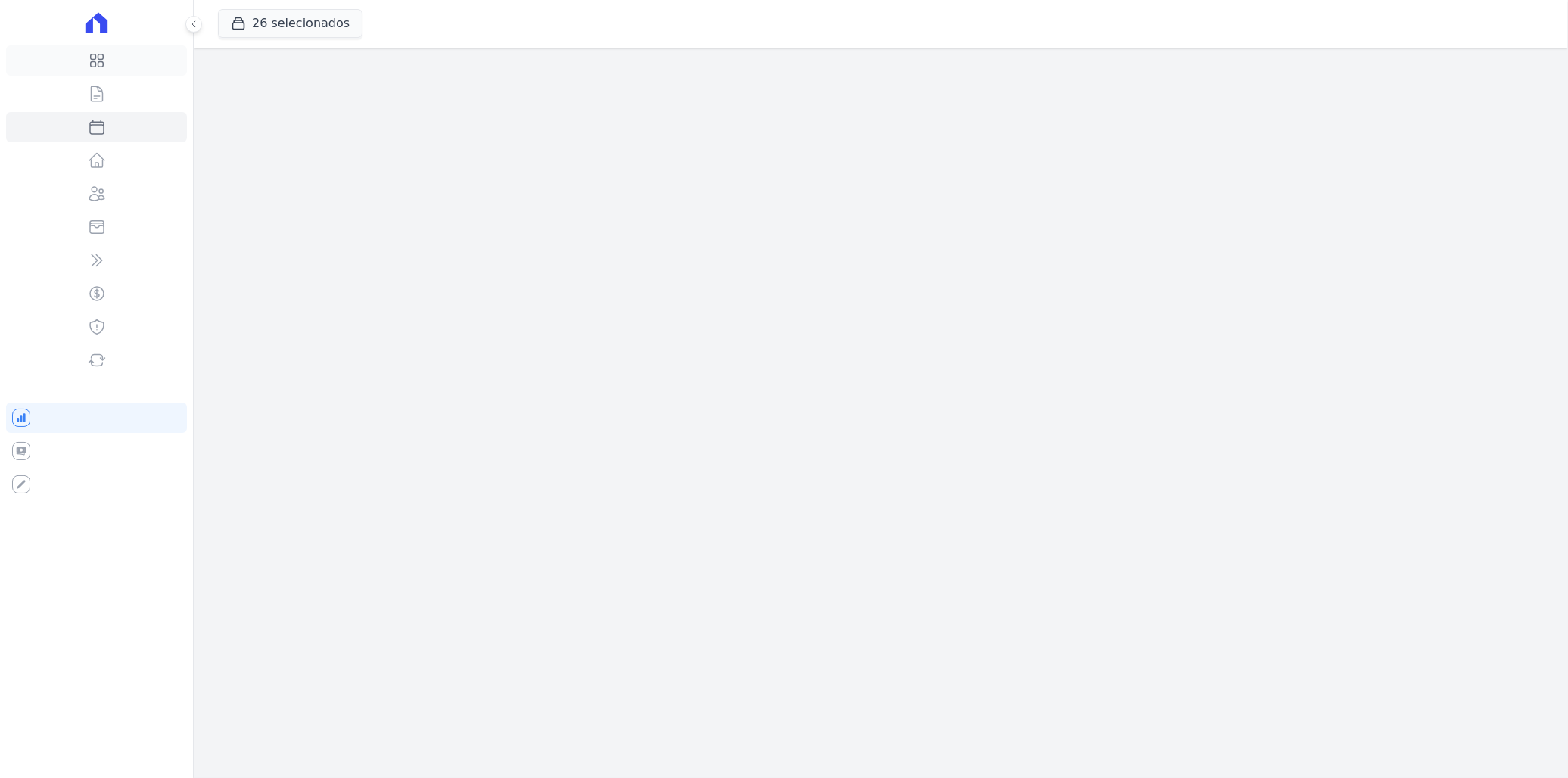
select select
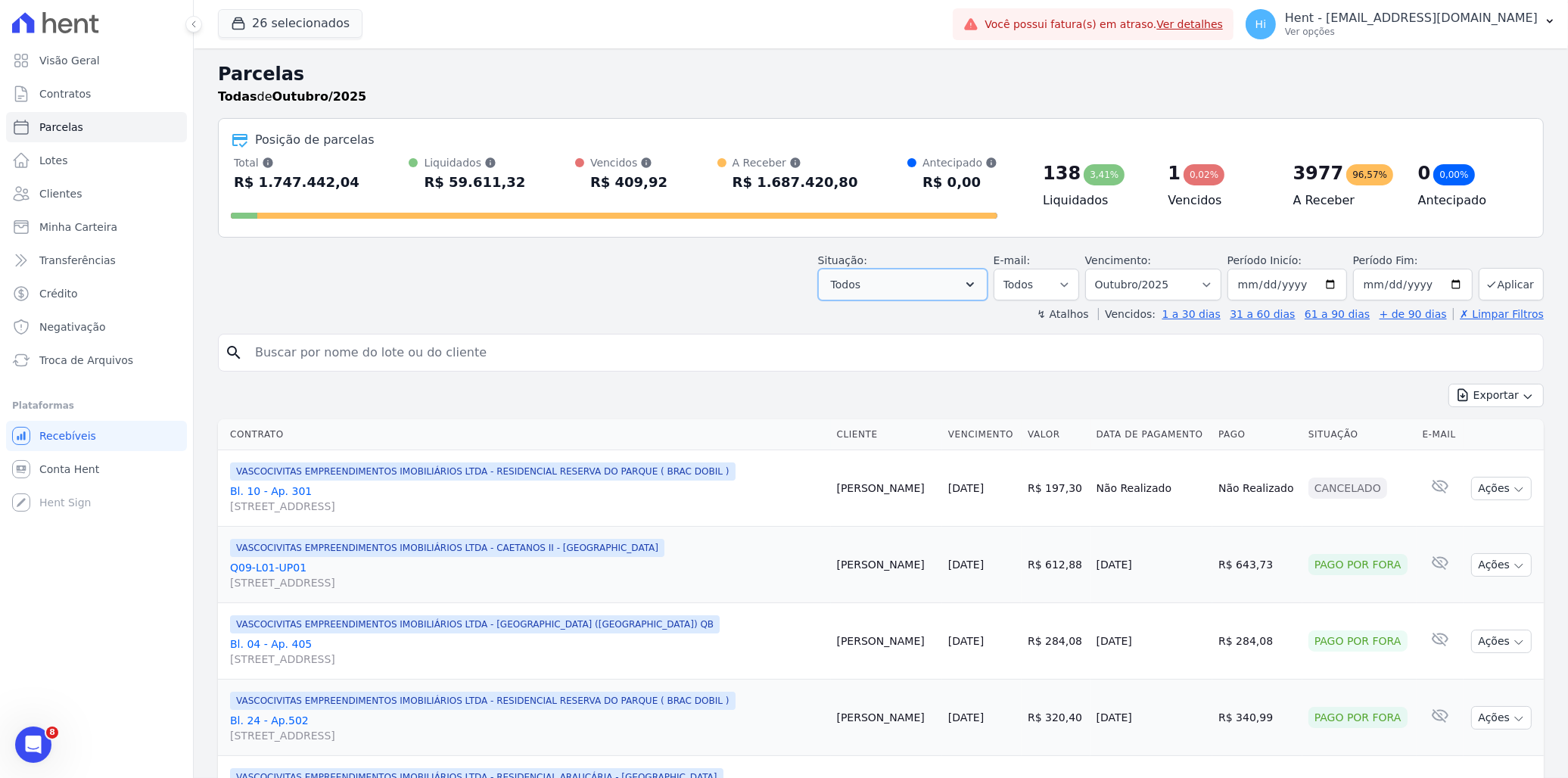
click at [974, 283] on icon "button" at bounding box center [970, 284] width 8 height 4
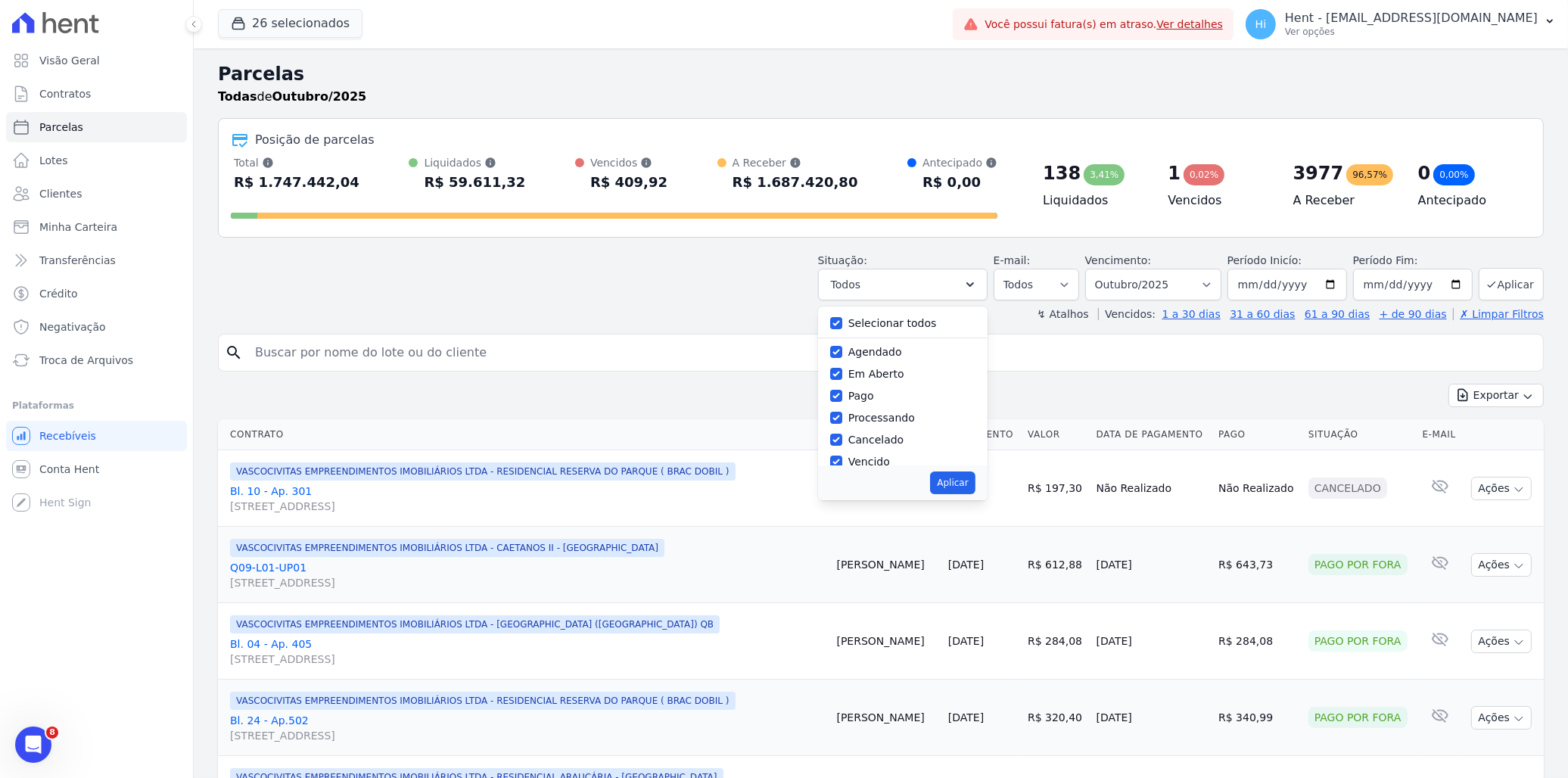
click at [864, 323] on label "Selecionar todos" at bounding box center [892, 324] width 89 height 12
click at [842, 323] on input "Selecionar todos" at bounding box center [837, 324] width 12 height 12
checkbox input "false"
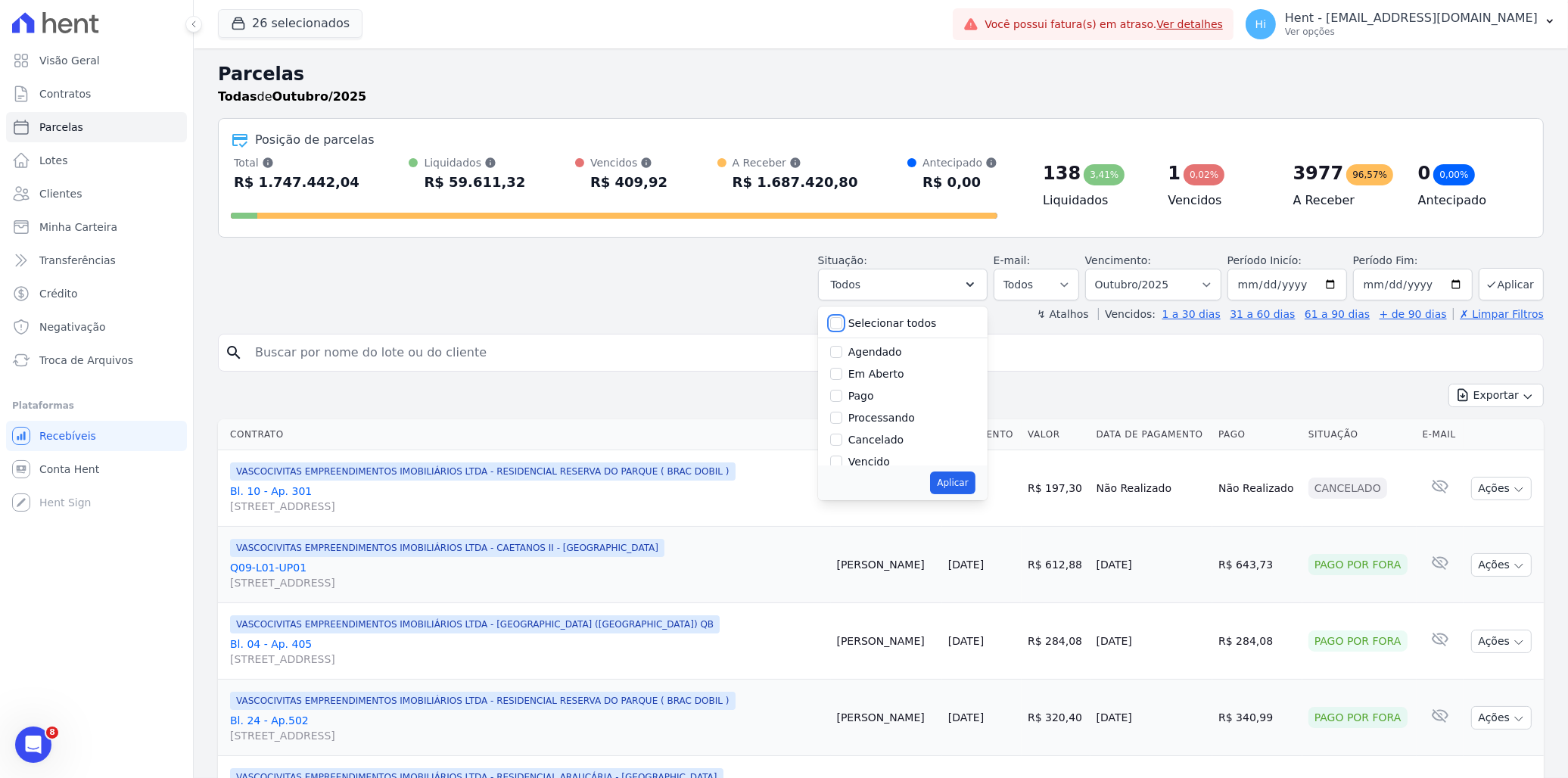
checkbox input "false"
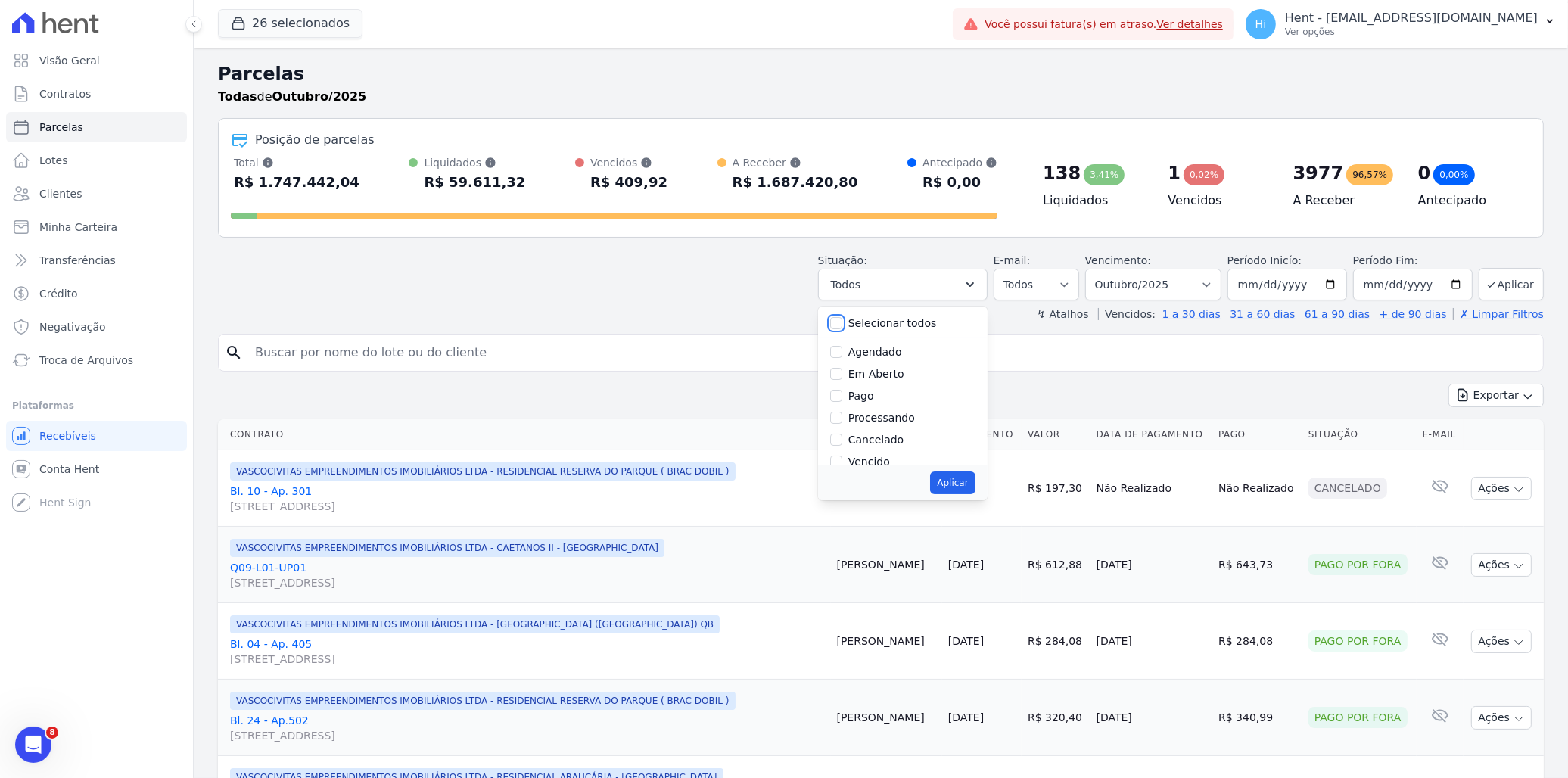
checkbox input "false"
click at [865, 374] on label "Em Aberto" at bounding box center [876, 374] width 56 height 12
click at [842, 374] on input "Em Aberto" at bounding box center [837, 374] width 12 height 12
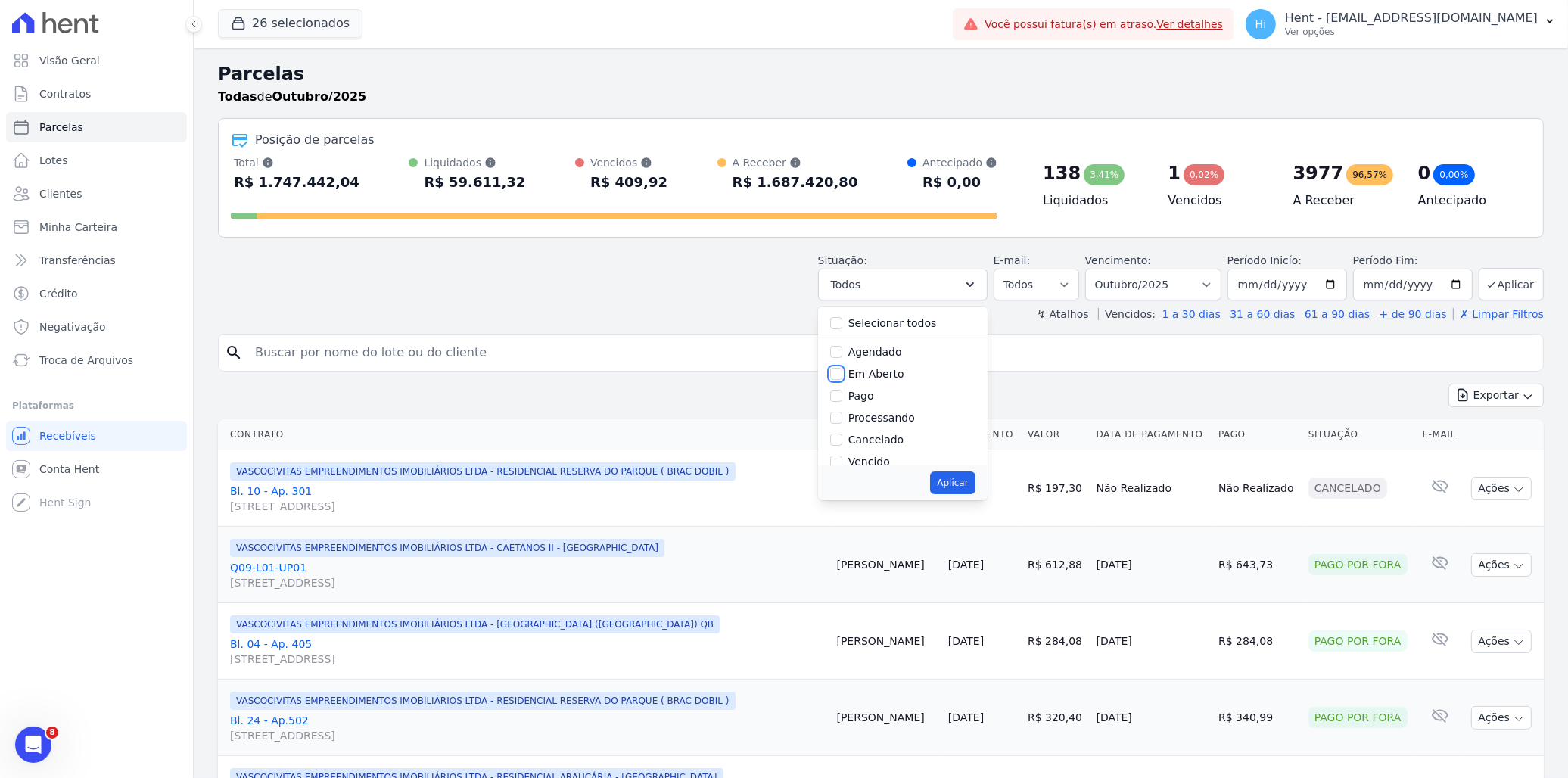
checkbox input "true"
click at [864, 377] on label "Vencido" at bounding box center [868, 378] width 41 height 12
click at [842, 377] on input "Vencido" at bounding box center [837, 378] width 12 height 12
checkbox input "true"
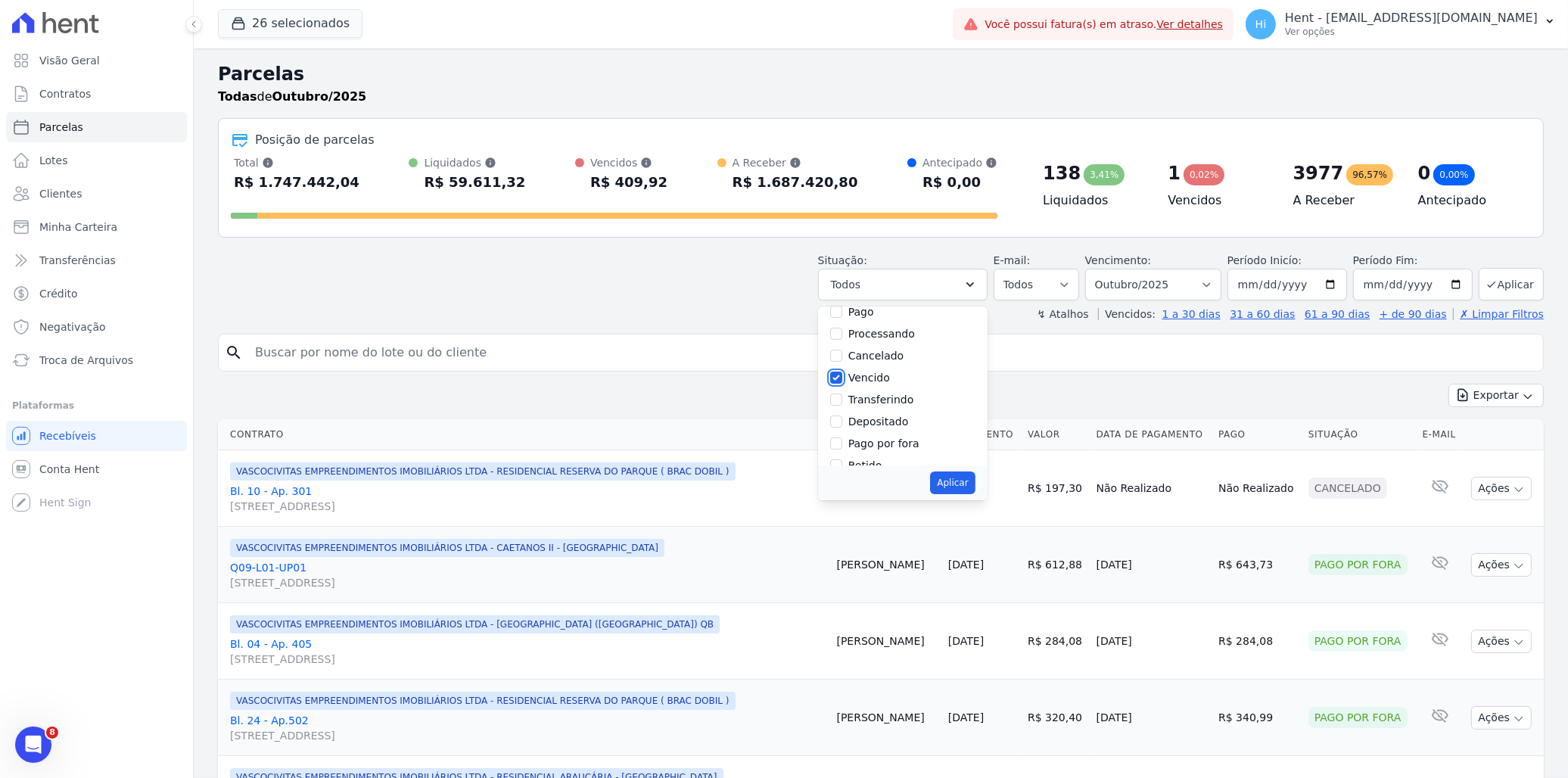
scroll to position [0, 0]
click at [960, 486] on button "Aplicar" at bounding box center [952, 483] width 45 height 23
select select "pending"
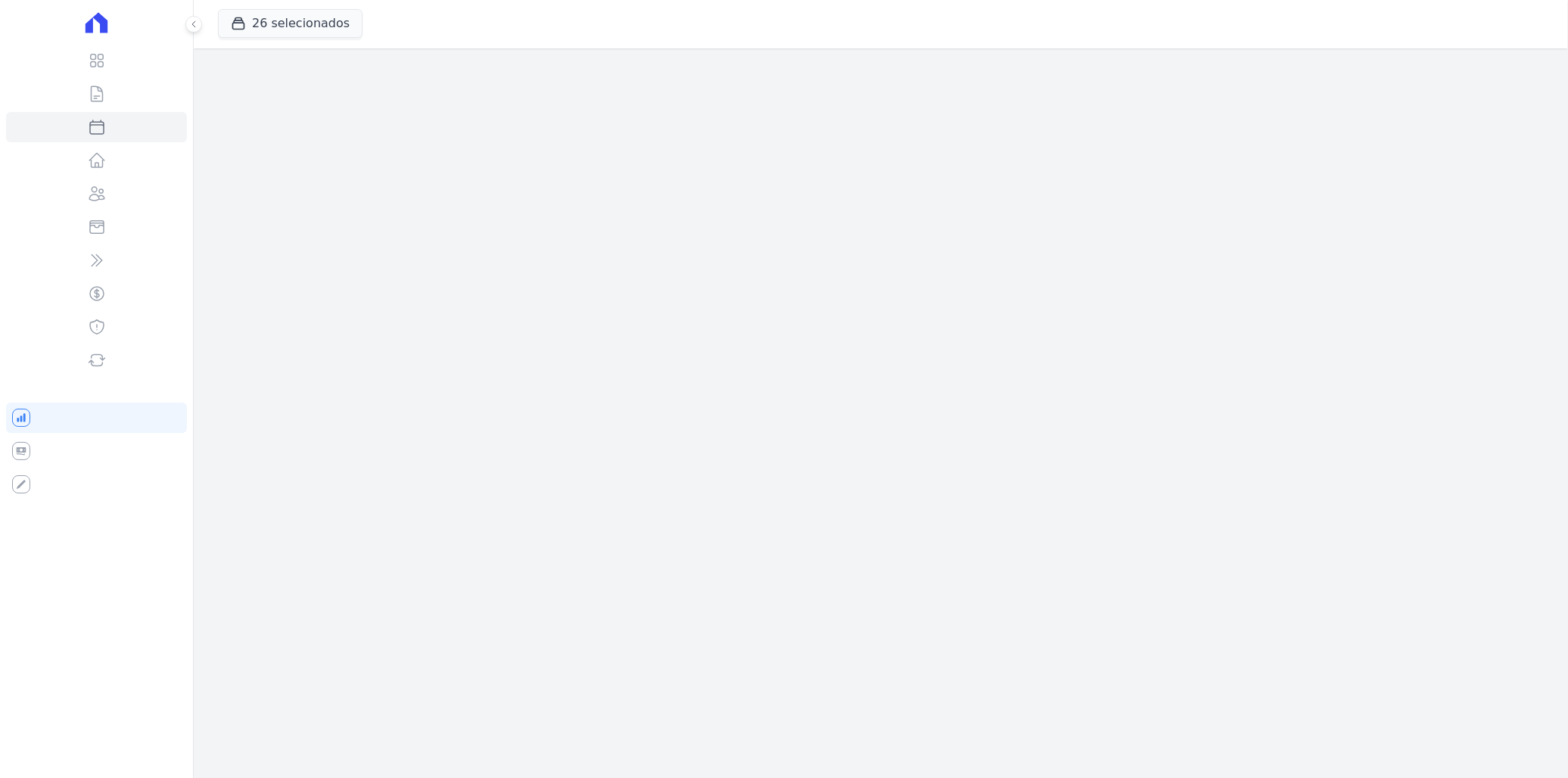
select select
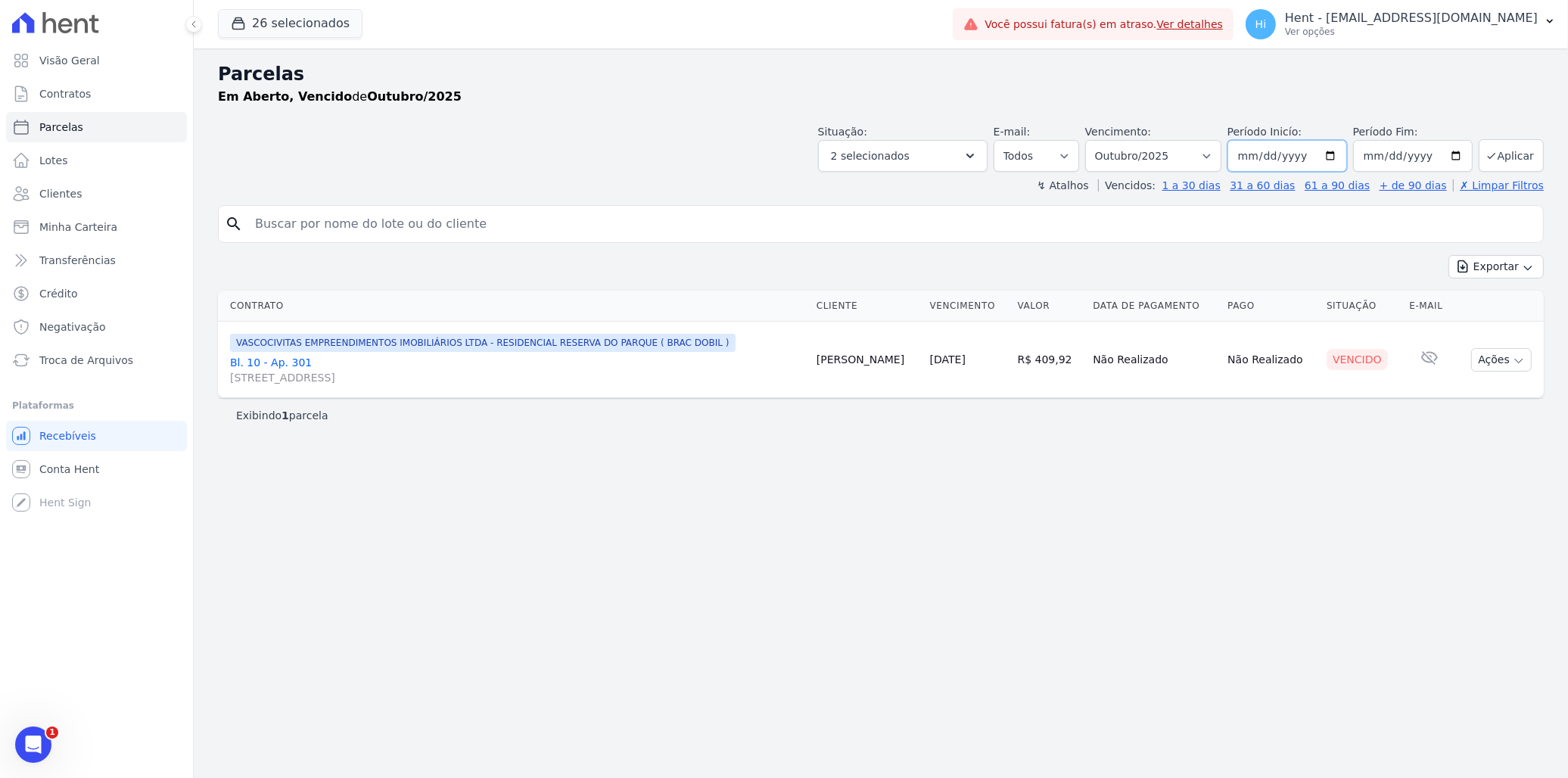
click at [1259, 156] on input "2025-10-01" at bounding box center [1288, 156] width 120 height 32
type input "2025-10-01"
type input "2000-01-01"
click at [1380, 150] on input "2025-10-31" at bounding box center [1413, 156] width 120 height 32
type input "2025-10-01"
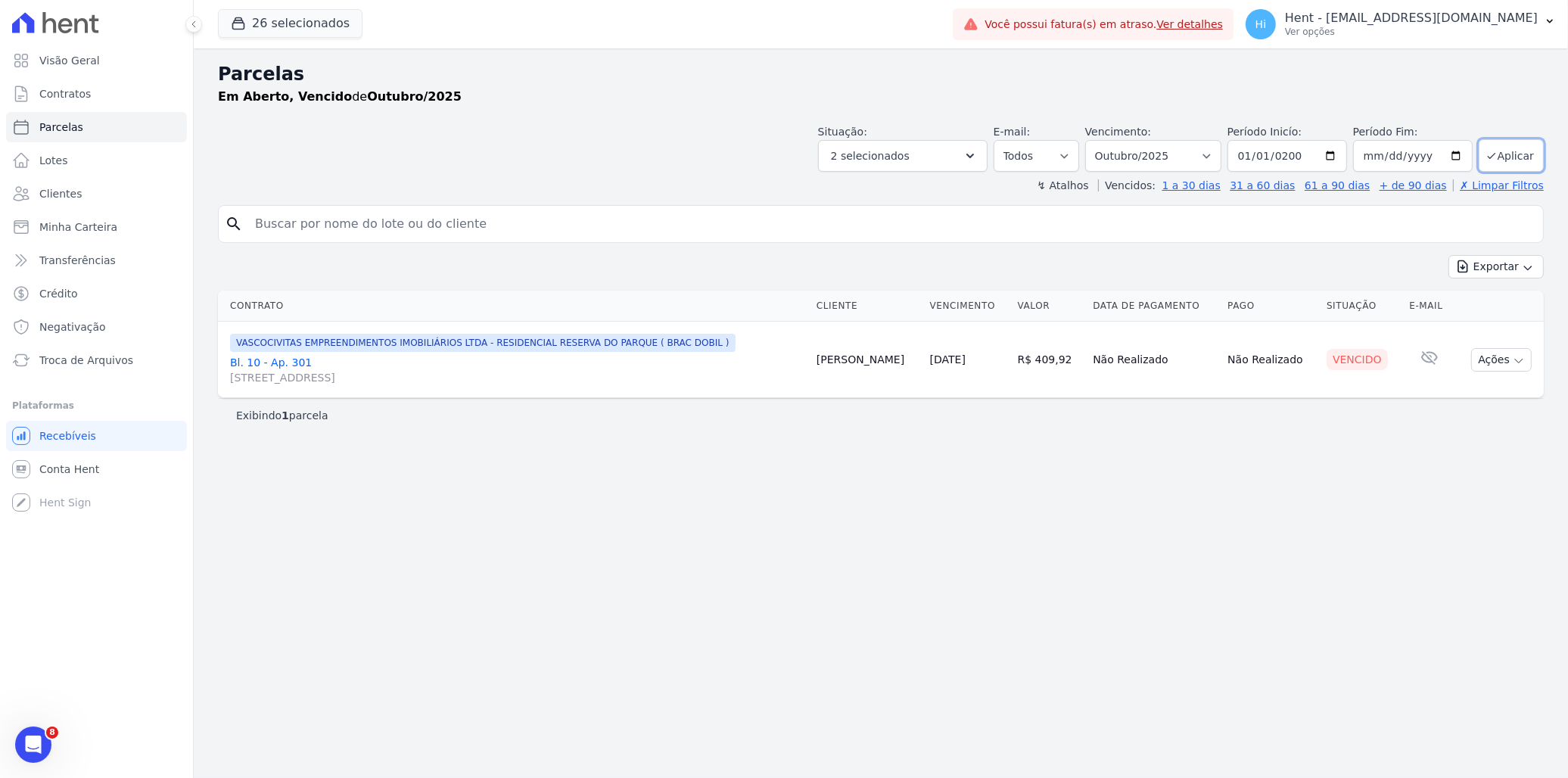
click at [1485, 102] on div "Em Aberto, Vencido de Outubro/2025" at bounding box center [881, 97] width 1326 height 18
click at [1507, 149] on button "Aplicar" at bounding box center [1512, 155] width 65 height 33
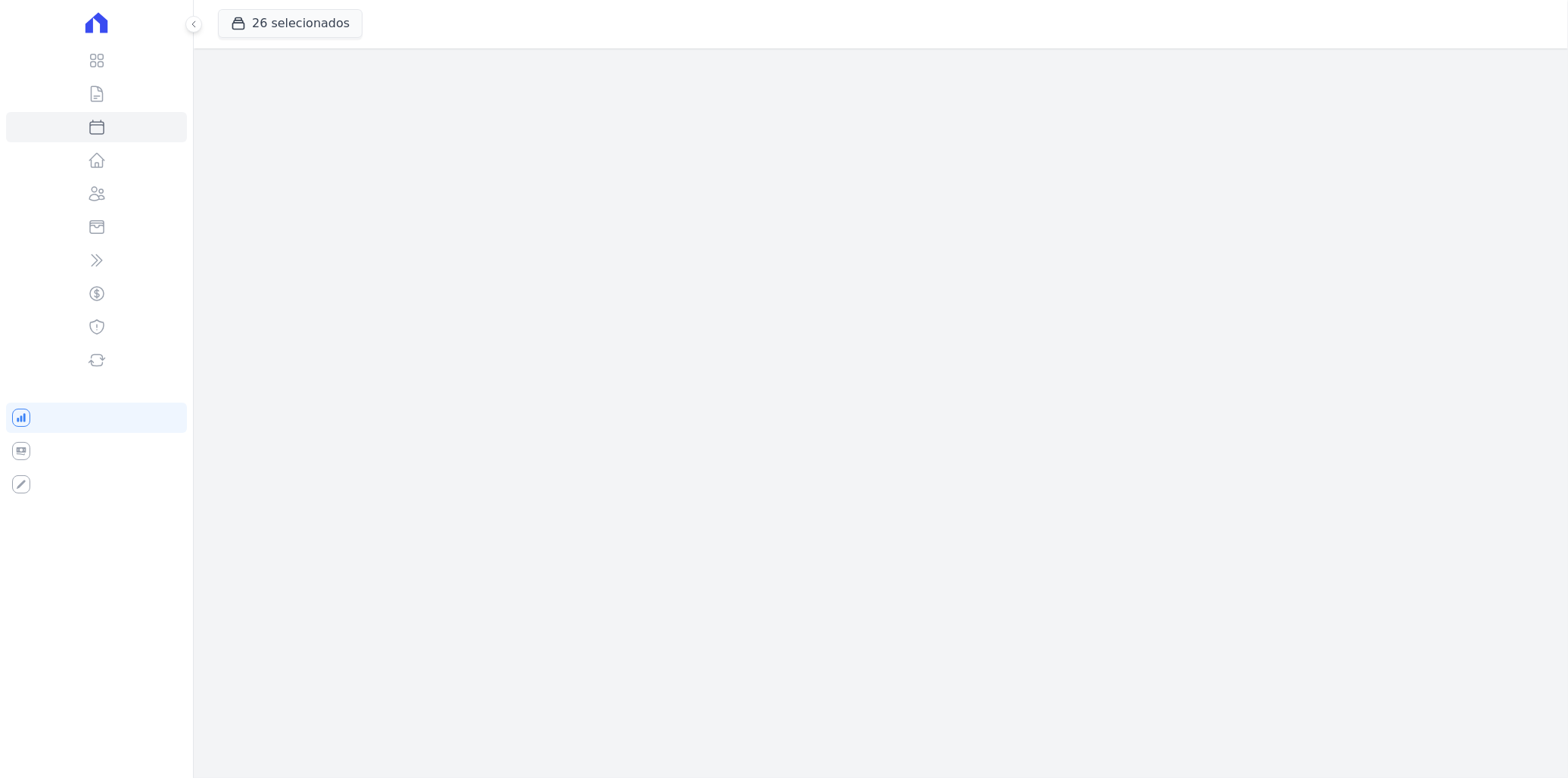
select select
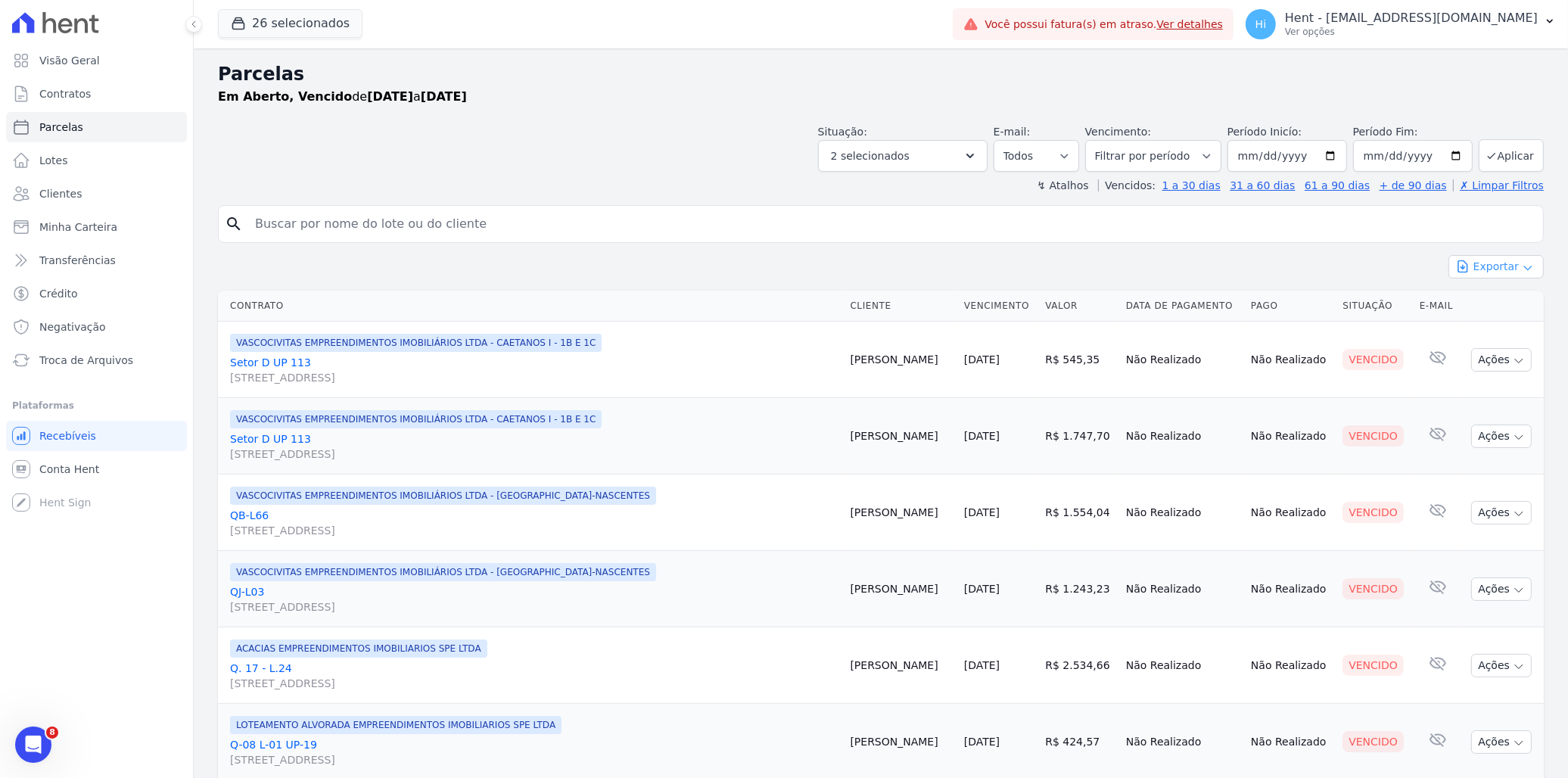
click at [1496, 258] on button "Exportar" at bounding box center [1496, 266] width 96 height 24
click at [1334, 258] on div "Exportar Exportar PDF Exportar CSV" at bounding box center [881, 273] width 1326 height 35
click at [46, 69] on link "Visão Geral" at bounding box center [97, 61] width 181 height 30
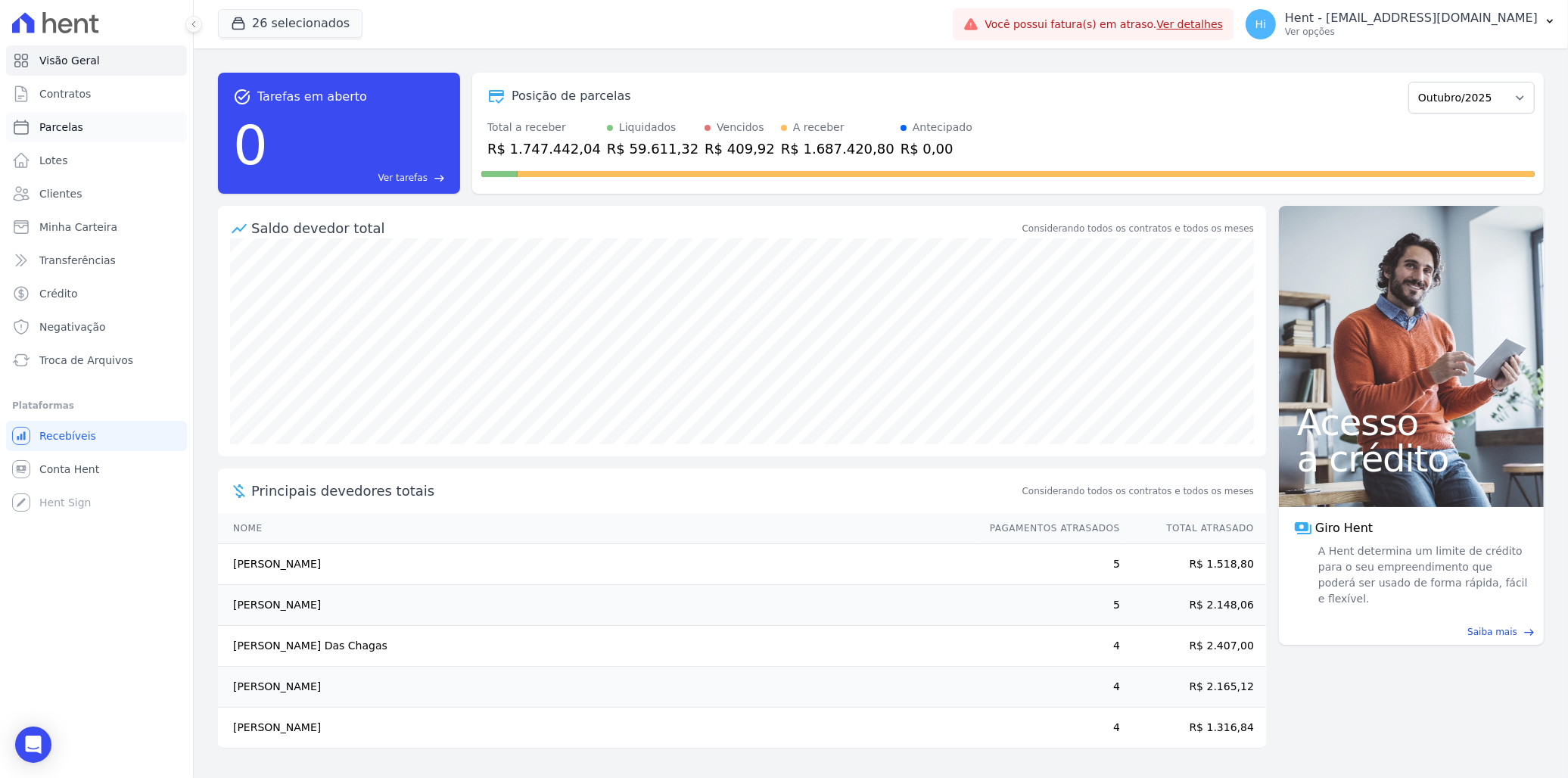
click at [70, 132] on span "Parcelas" at bounding box center [62, 127] width 44 height 15
select select
